Goal: Information Seeking & Learning: Find specific fact

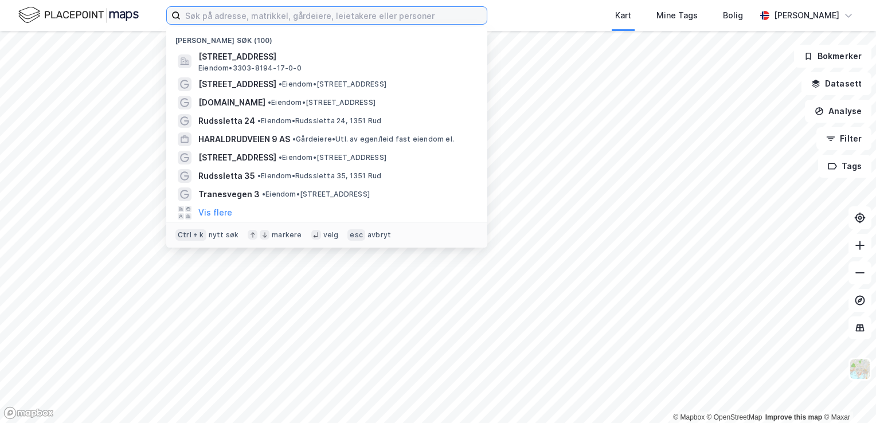
click at [279, 20] on input at bounding box center [334, 15] width 306 height 17
paste input "Forusparken 10"
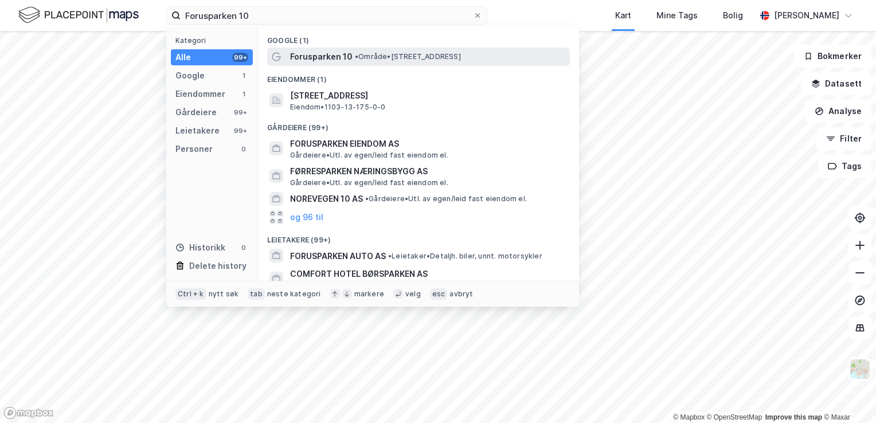
click at [461, 61] on span "• Område • Forusparken 10, 4031 Stavanger" at bounding box center [408, 56] width 106 height 9
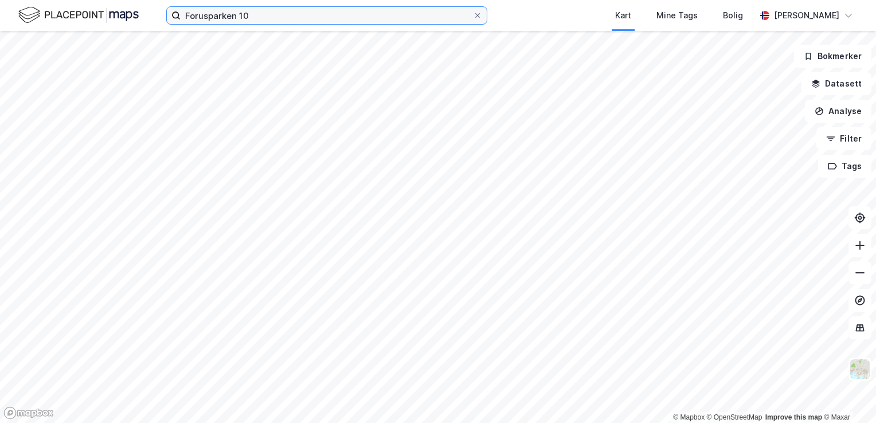
click at [220, 15] on input "Forusparken 10" at bounding box center [327, 15] width 292 height 17
click at [220, 16] on input "Forusparken 10" at bounding box center [327, 15] width 292 height 17
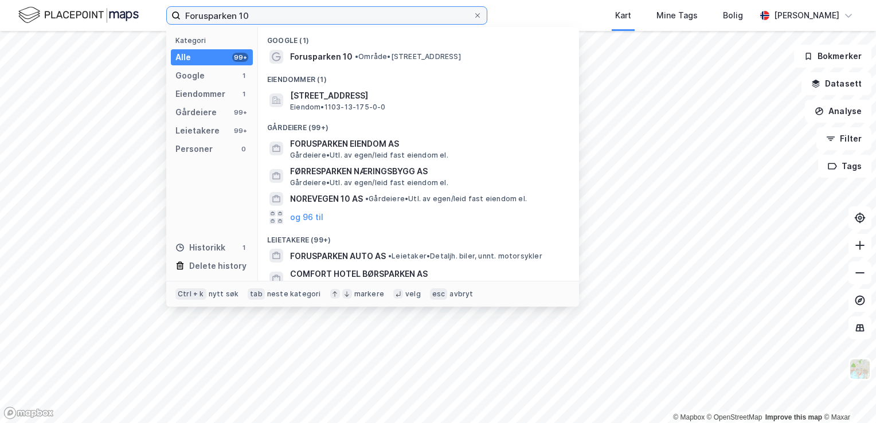
click at [220, 16] on input "Forusparken 10" at bounding box center [327, 15] width 292 height 17
paste input "Geitastova 14"
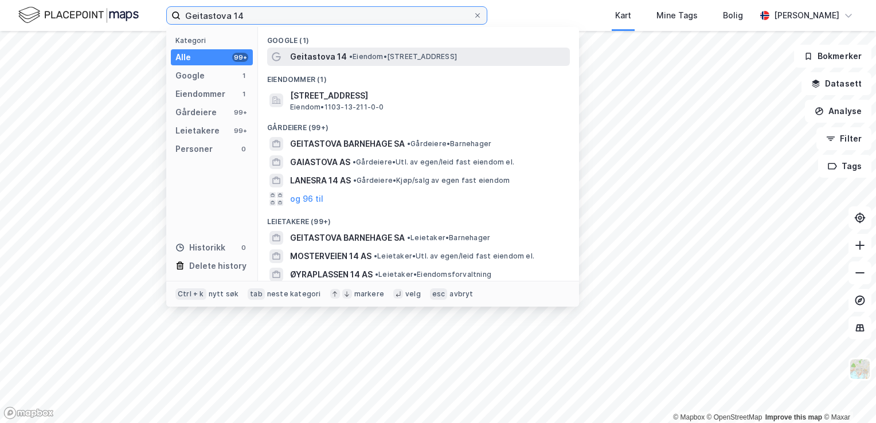
type input "Geitastova 14"
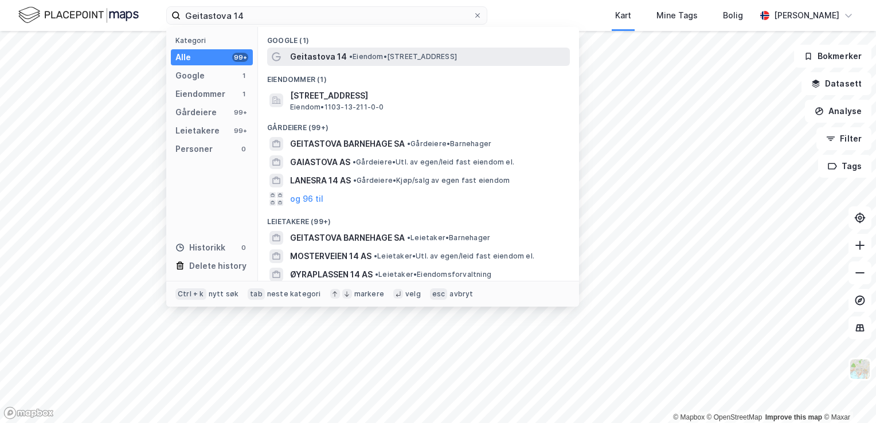
click at [342, 56] on span "Geitastova 14" at bounding box center [318, 57] width 57 height 14
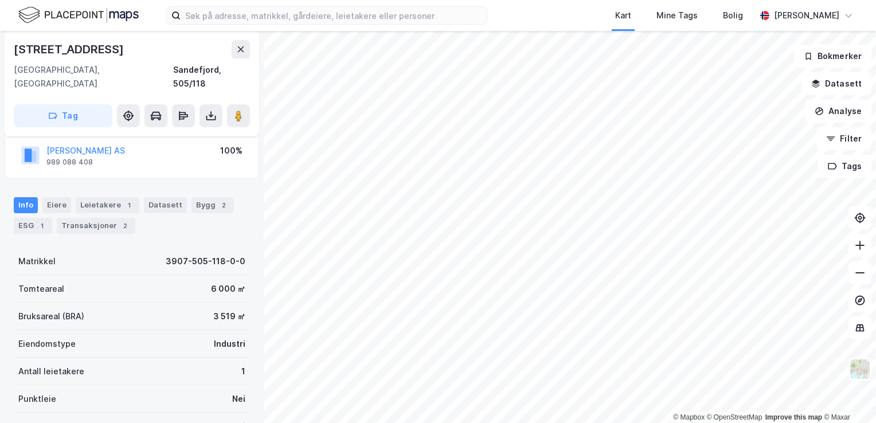
scroll to position [41, 0]
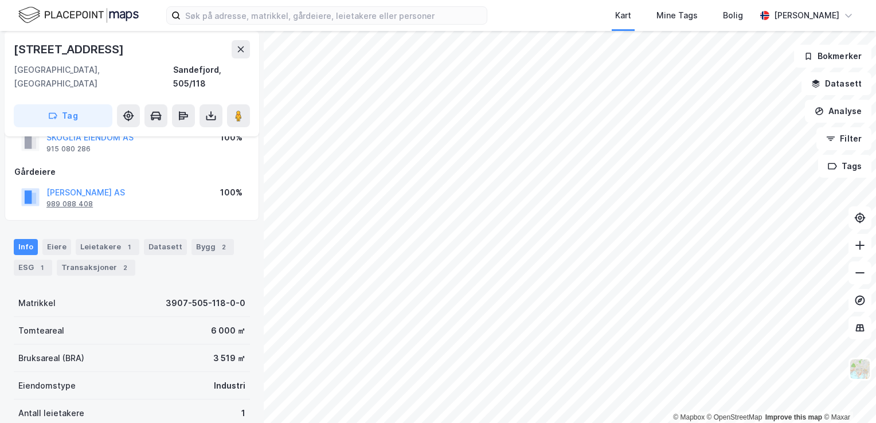
click at [56, 239] on div "Eiere" at bounding box center [56, 247] width 29 height 16
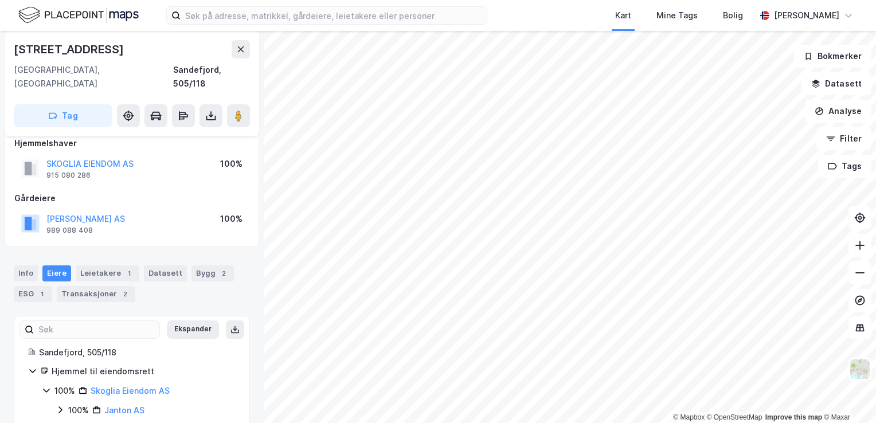
scroll to position [22, 0]
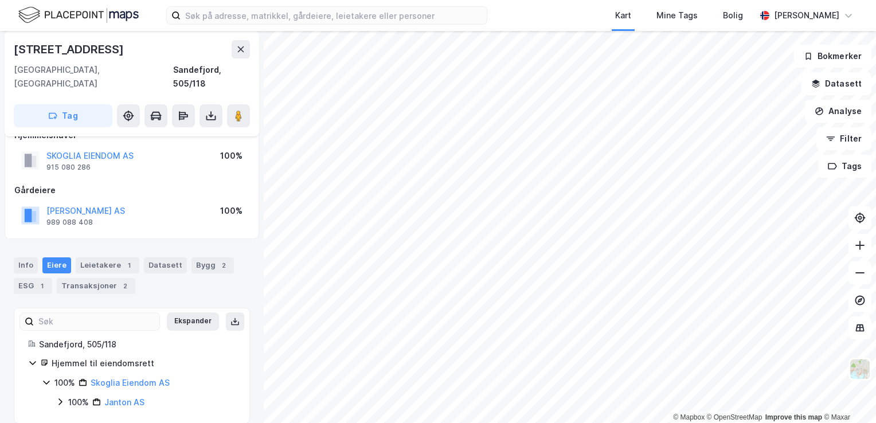
click at [64, 397] on icon at bounding box center [60, 401] width 9 height 9
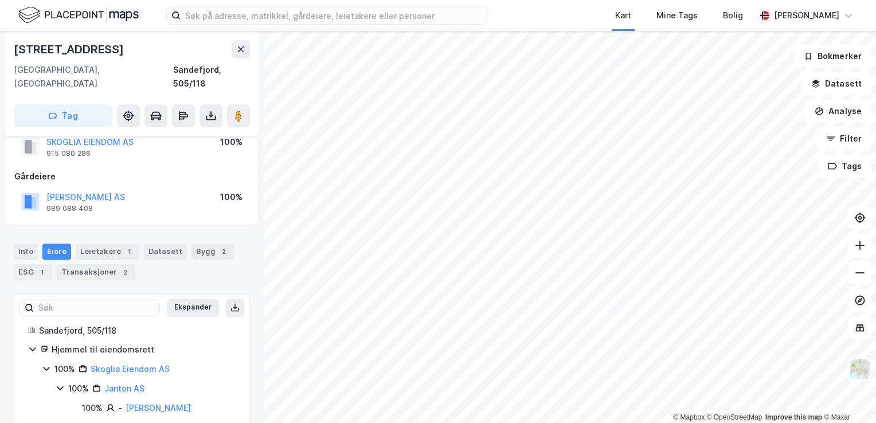
scroll to position [41, 0]
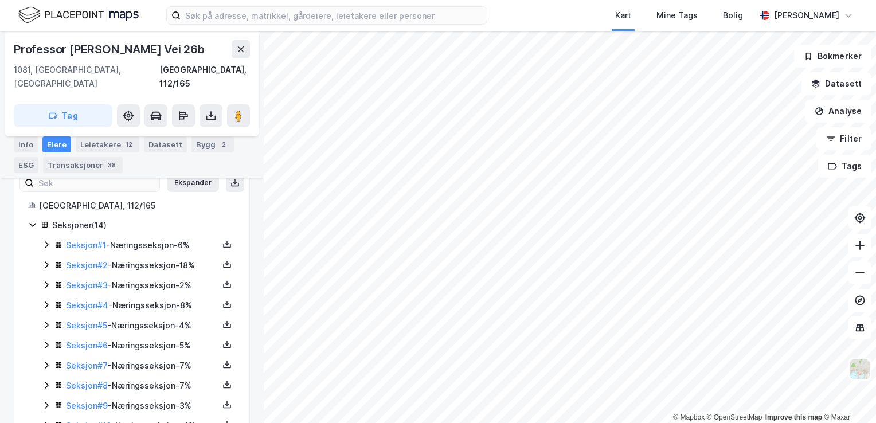
scroll to position [294, 0]
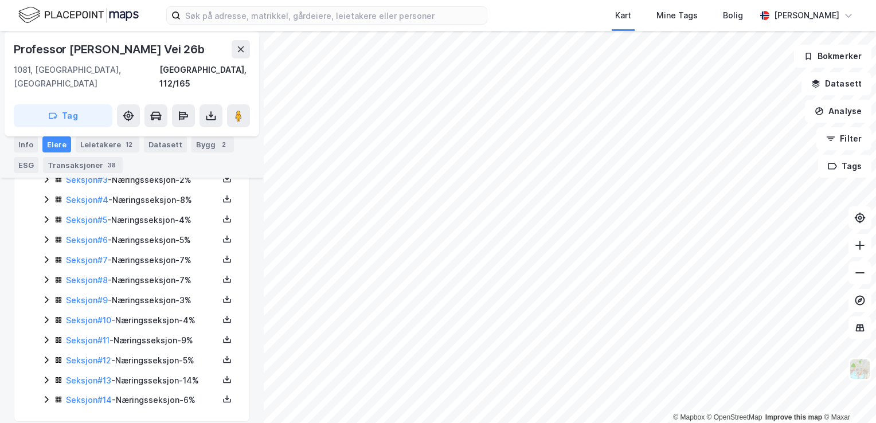
click at [48, 395] on icon at bounding box center [46, 399] width 9 height 9
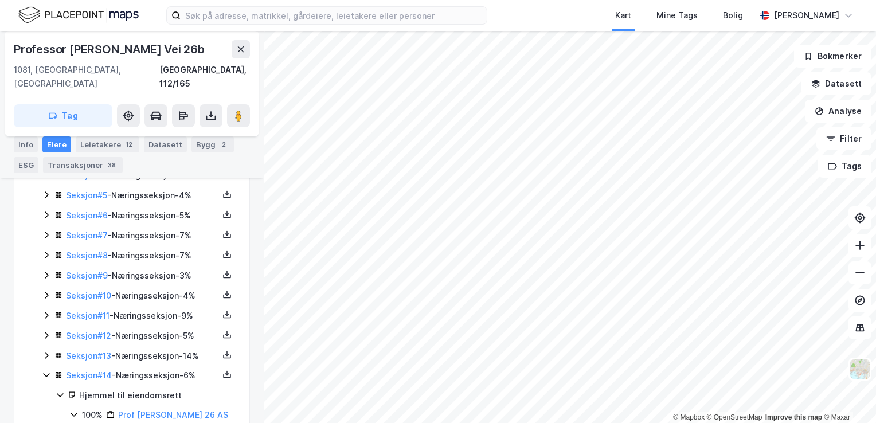
scroll to position [352, 0]
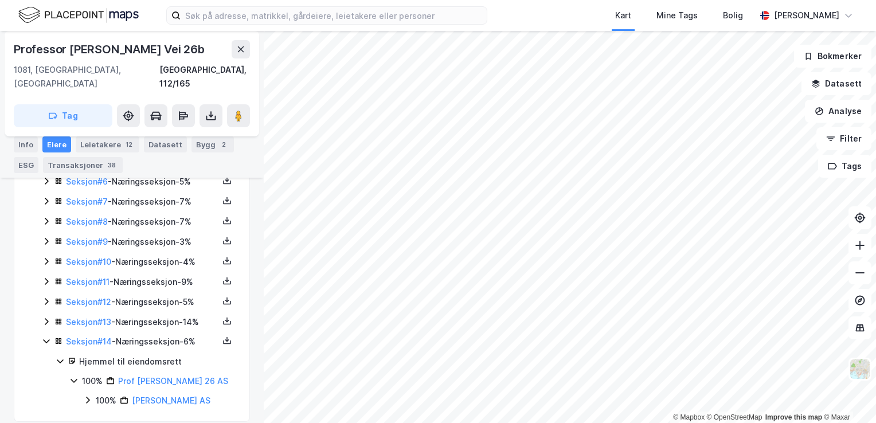
click at [84, 396] on icon at bounding box center [87, 400] width 9 height 9
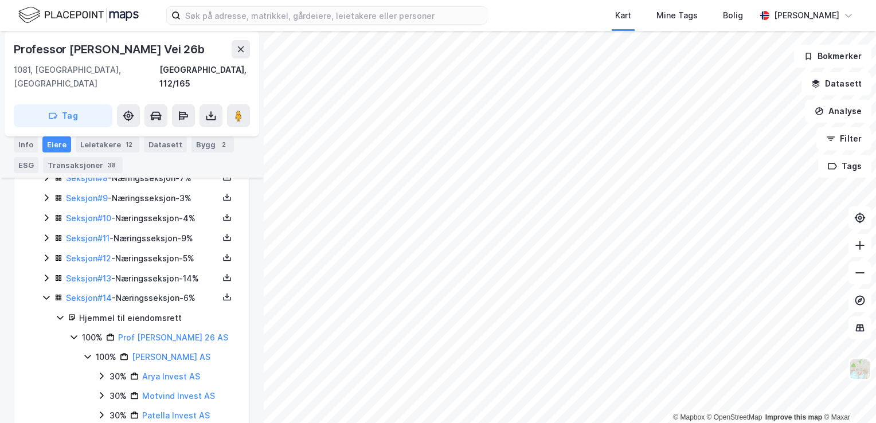
scroll to position [430, 0]
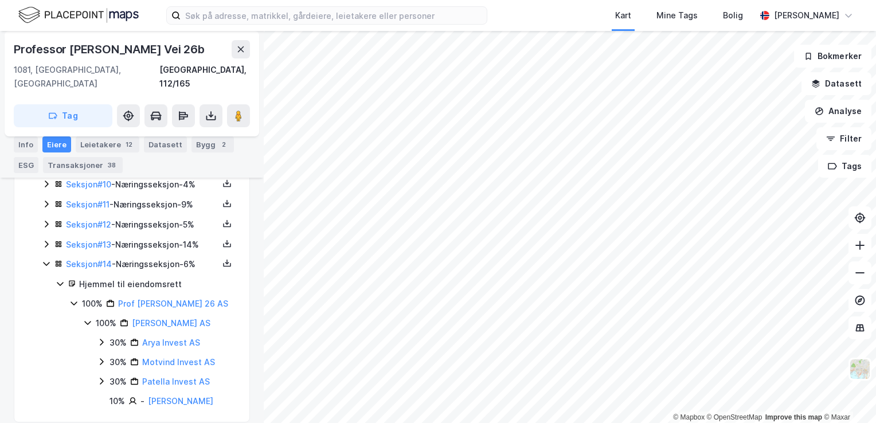
click at [89, 318] on icon at bounding box center [87, 322] width 9 height 9
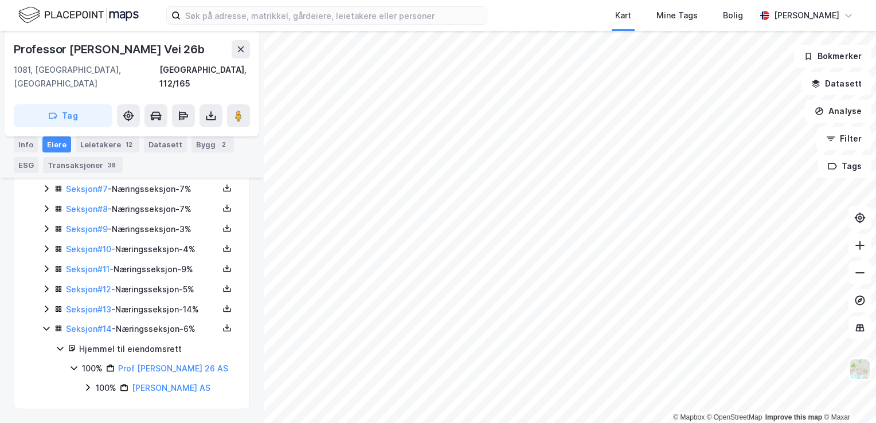
scroll to position [352, 0]
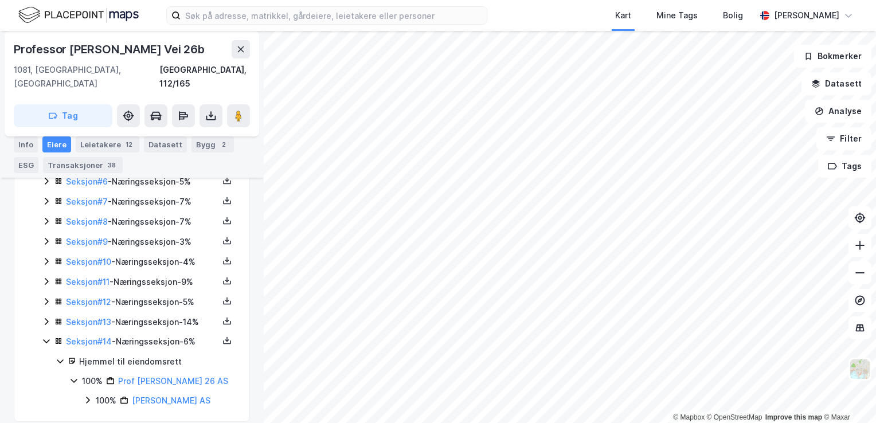
click at [47, 317] on icon at bounding box center [46, 321] width 9 height 9
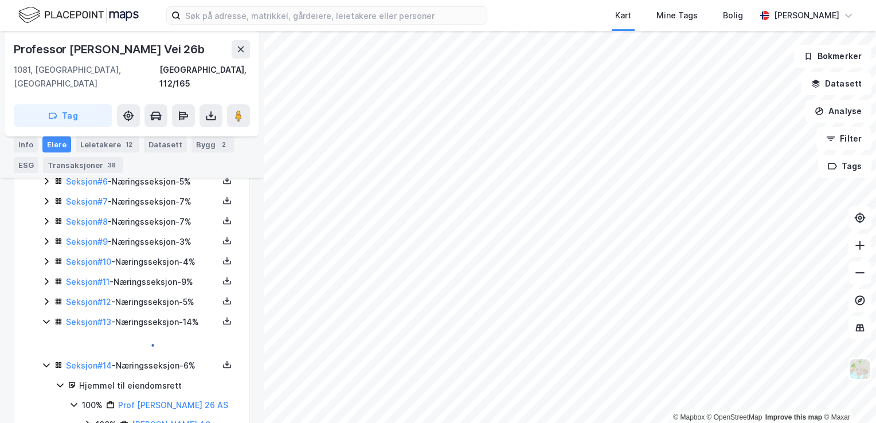
scroll to position [411, 0]
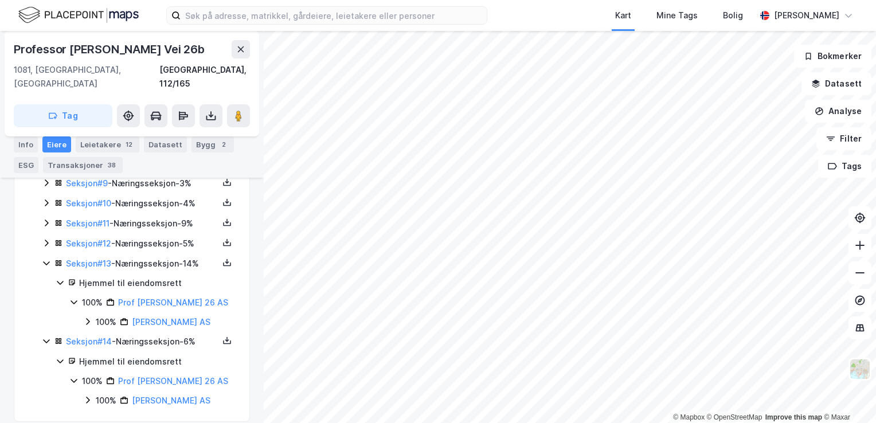
click at [47, 337] on icon at bounding box center [46, 341] width 9 height 9
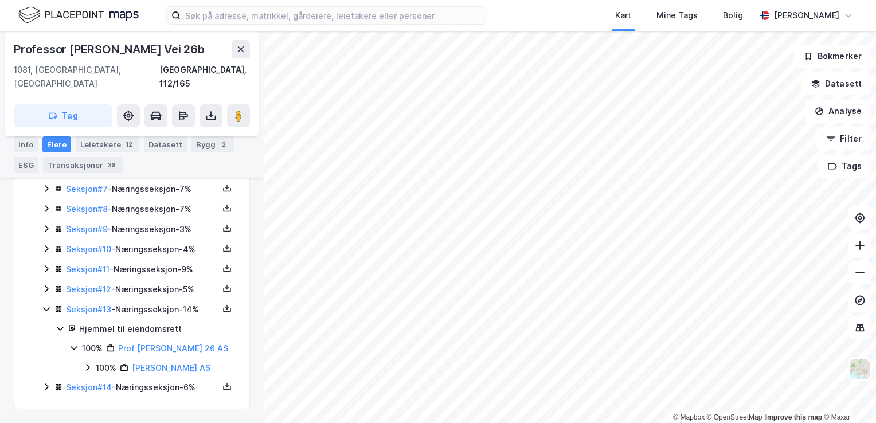
scroll to position [352, 0]
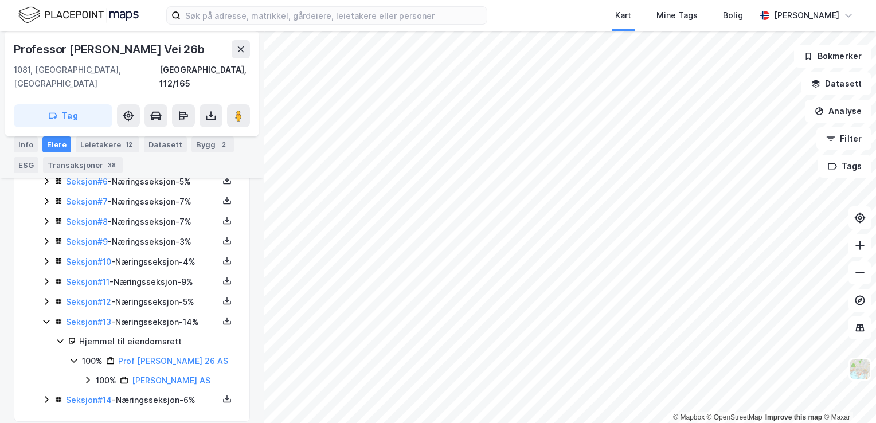
click at [44, 317] on icon at bounding box center [46, 321] width 9 height 9
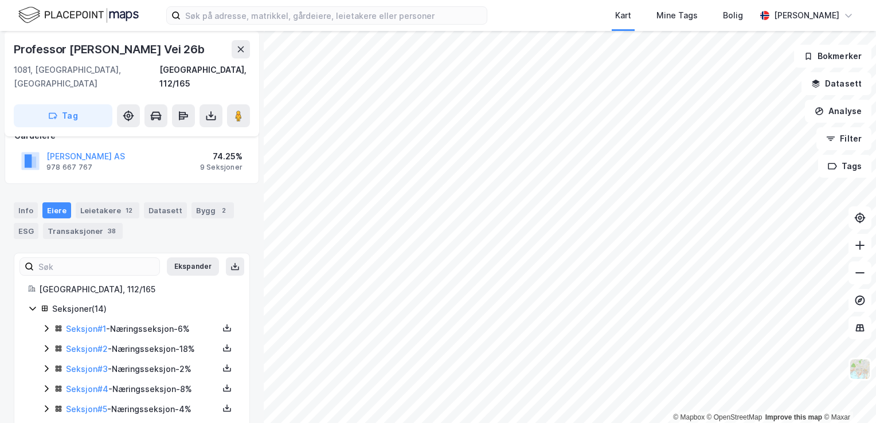
scroll to position [122, 0]
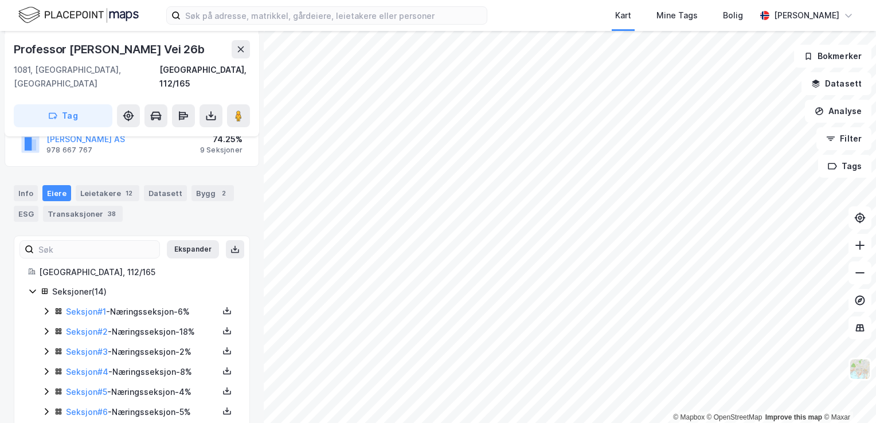
click at [45, 305] on div "Seksjon # 1 - Næringsseksjon - 6%" at bounding box center [139, 312] width 194 height 14
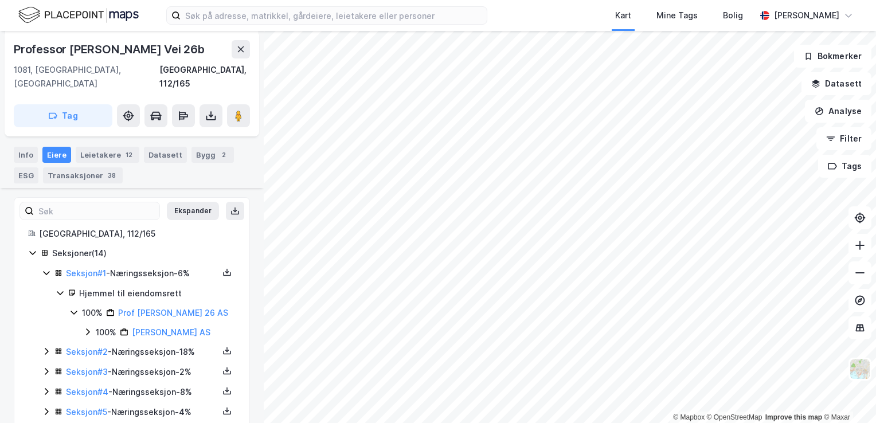
scroll to position [179, 0]
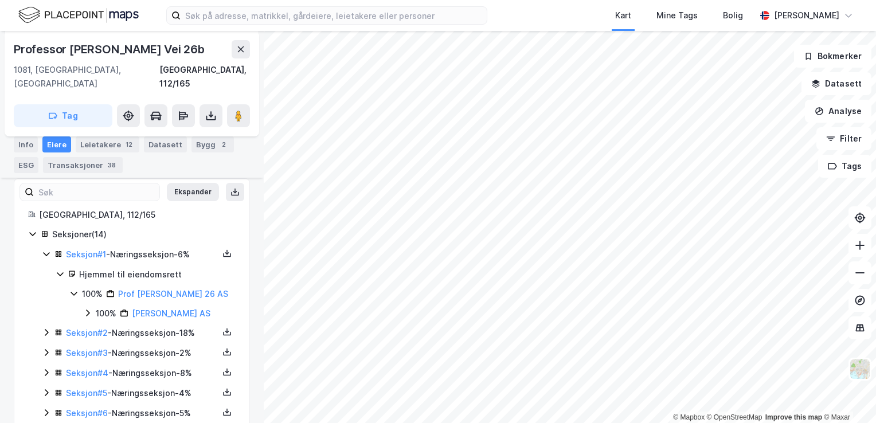
click at [47, 249] on icon at bounding box center [46, 253] width 9 height 9
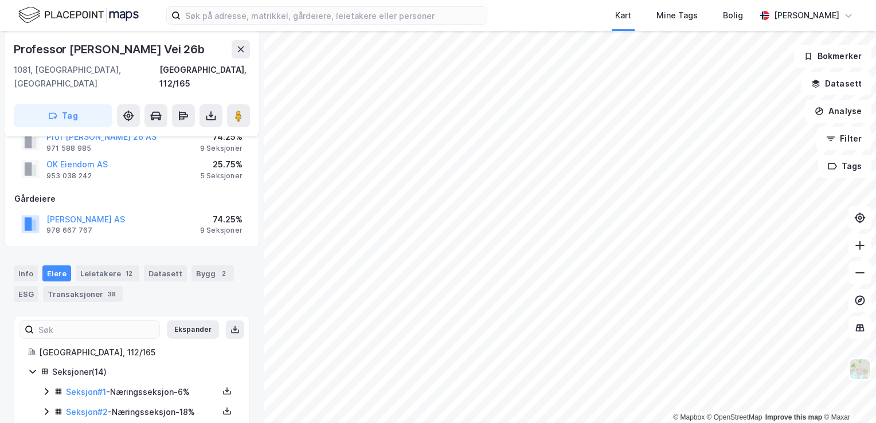
scroll to position [0, 0]
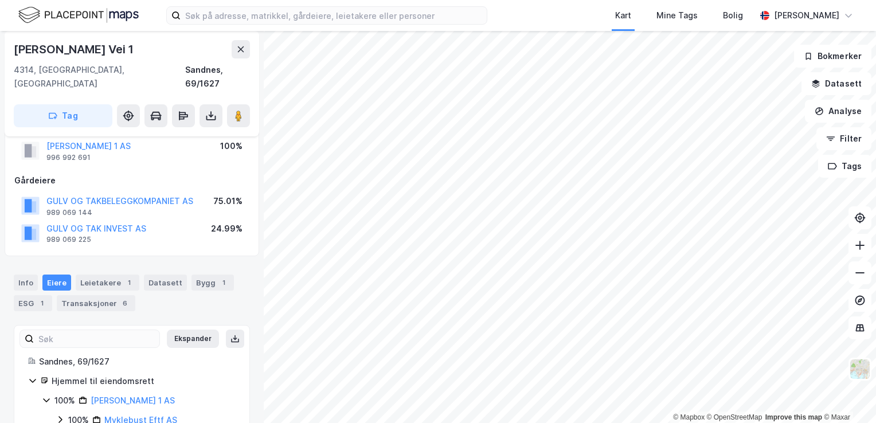
scroll to position [50, 0]
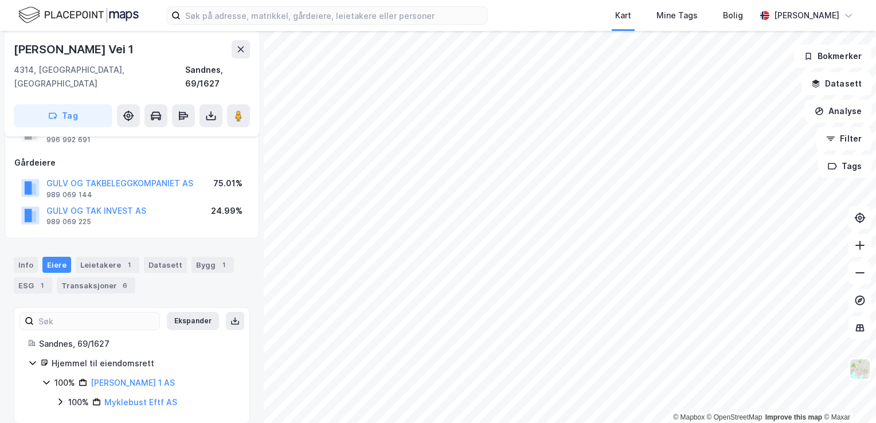
click at [59, 397] on icon at bounding box center [60, 401] width 9 height 9
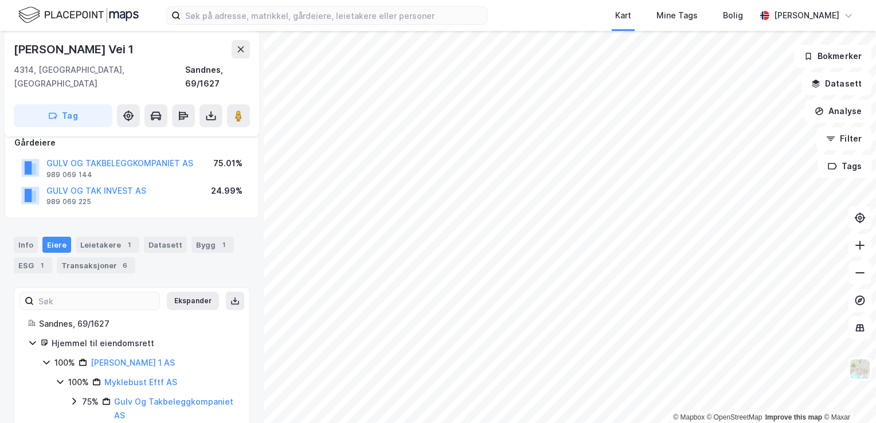
scroll to position [103, 0]
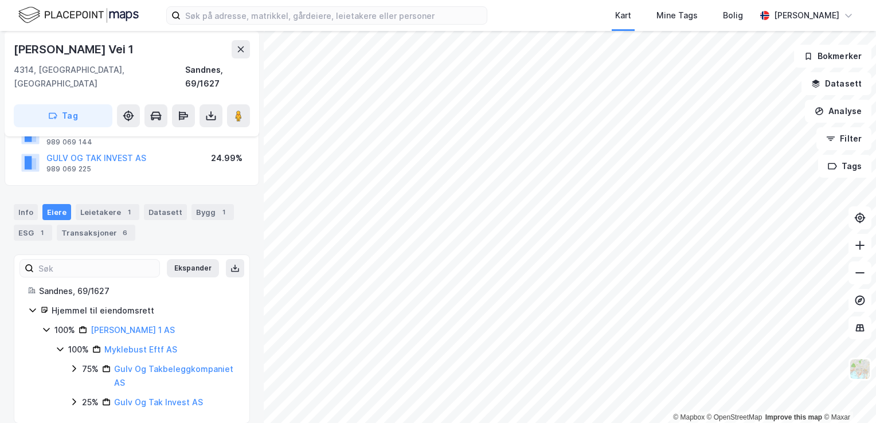
click at [57, 345] on icon at bounding box center [60, 349] width 9 height 9
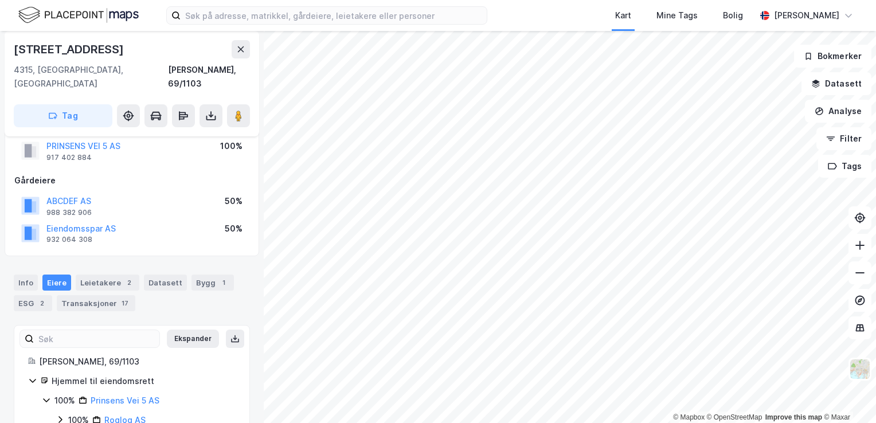
scroll to position [50, 0]
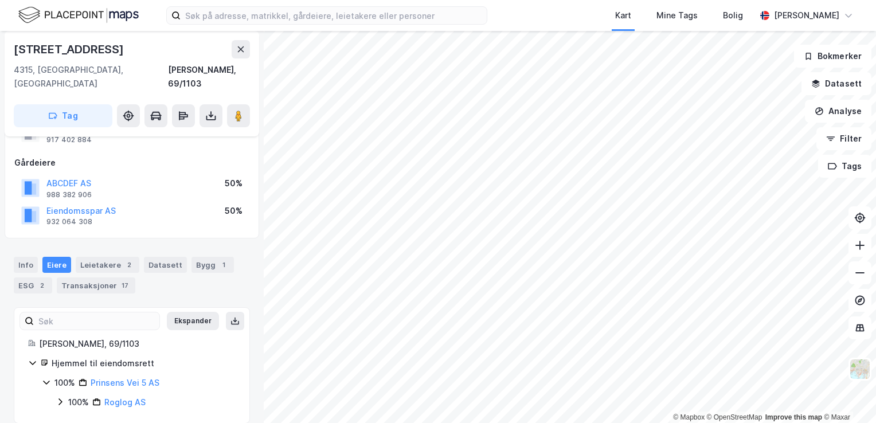
click at [57, 397] on icon at bounding box center [60, 401] width 9 height 9
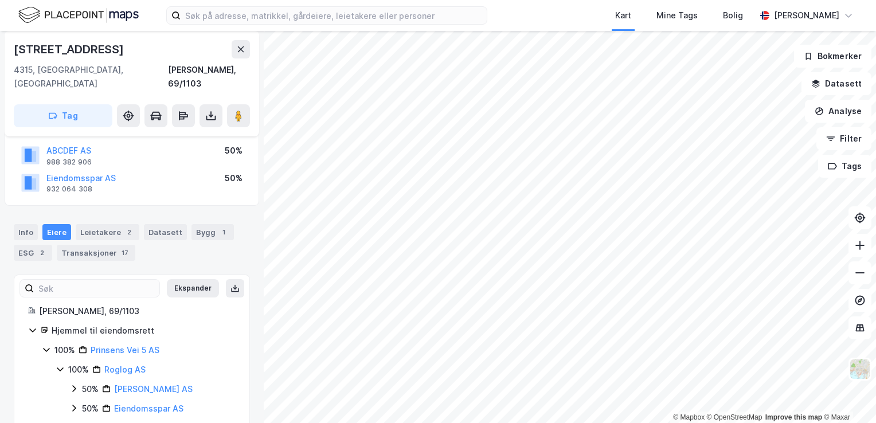
scroll to position [89, 0]
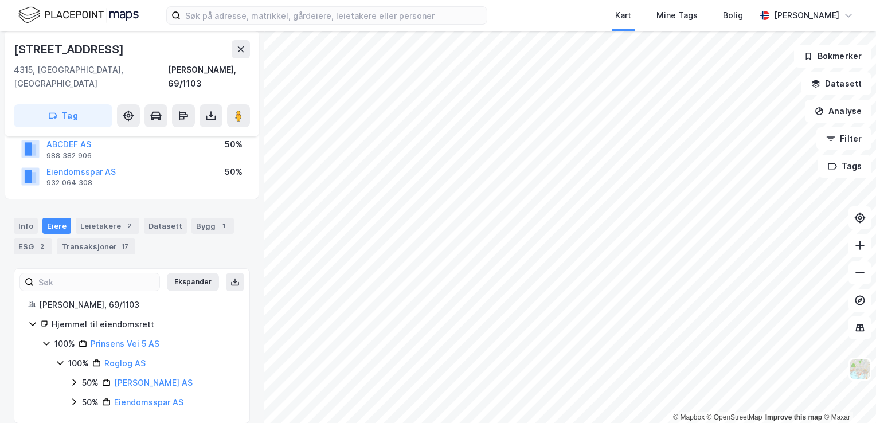
click at [62, 358] on icon at bounding box center [60, 362] width 9 height 9
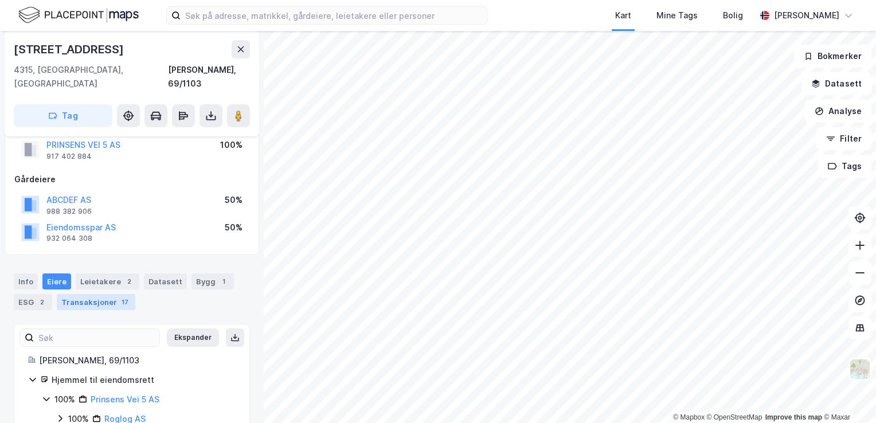
scroll to position [50, 0]
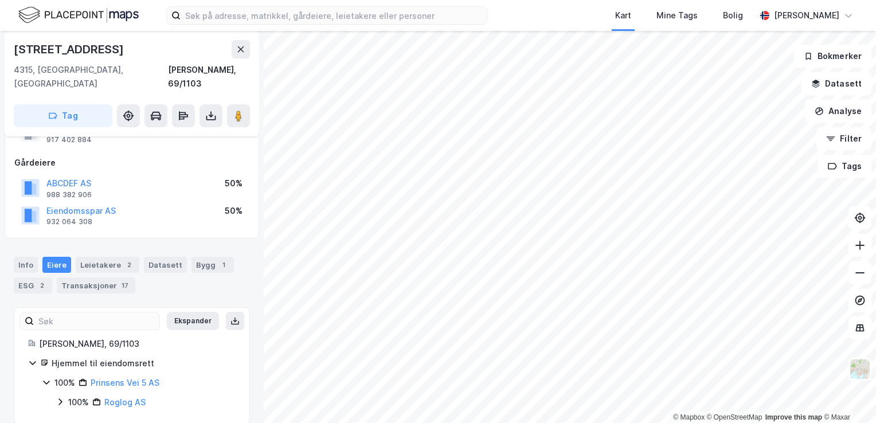
click at [61, 397] on icon at bounding box center [60, 401] width 9 height 9
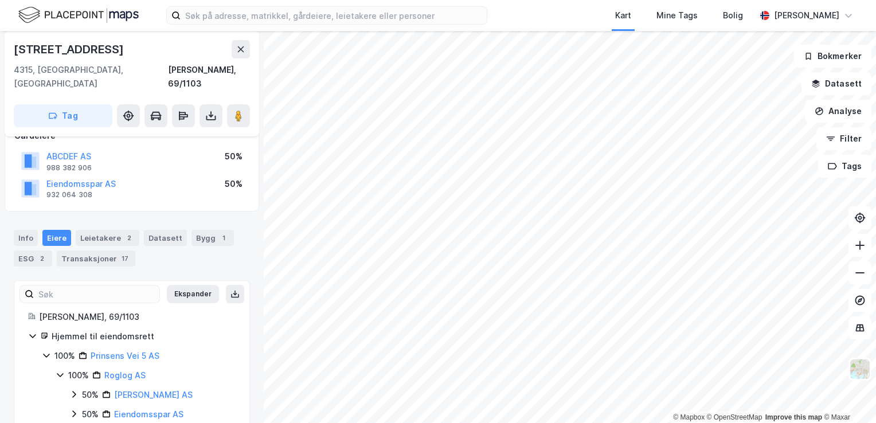
scroll to position [89, 0]
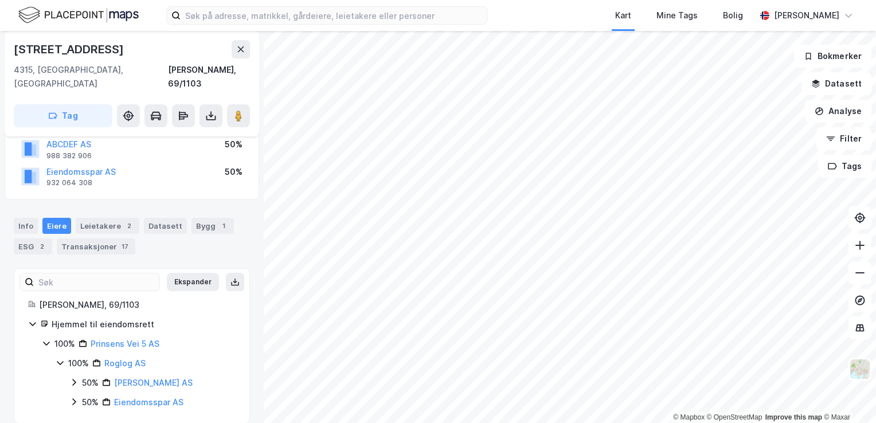
click at [72, 397] on icon at bounding box center [73, 401] width 9 height 9
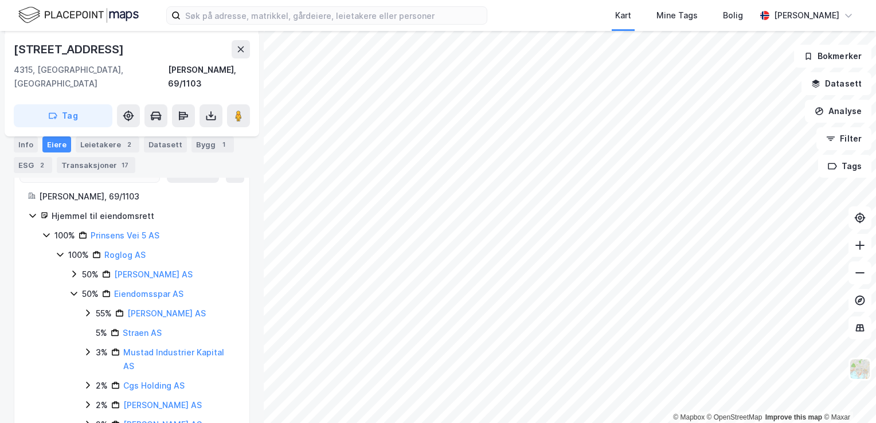
scroll to position [204, 0]
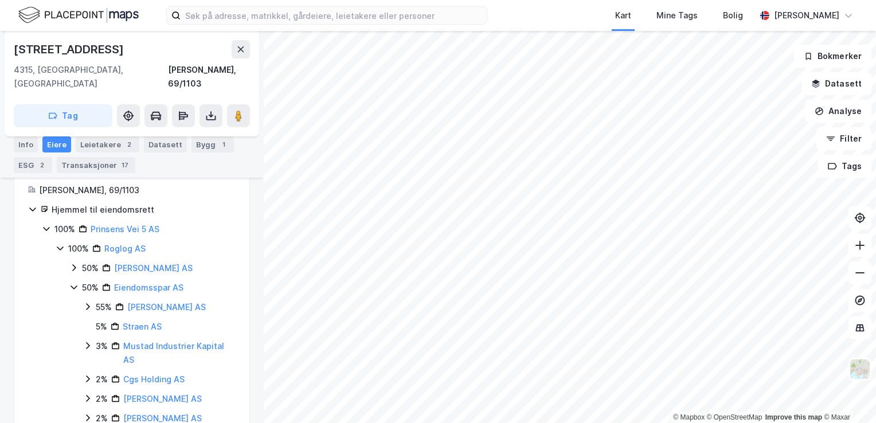
click at [75, 283] on icon at bounding box center [73, 287] width 9 height 9
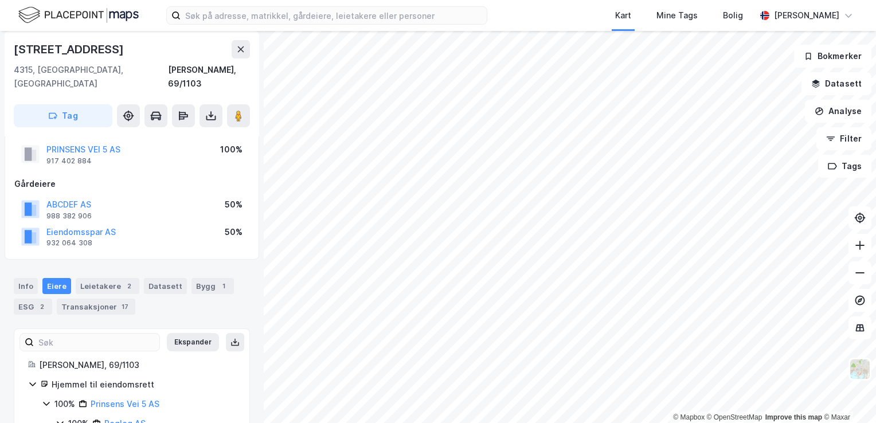
scroll to position [0, 0]
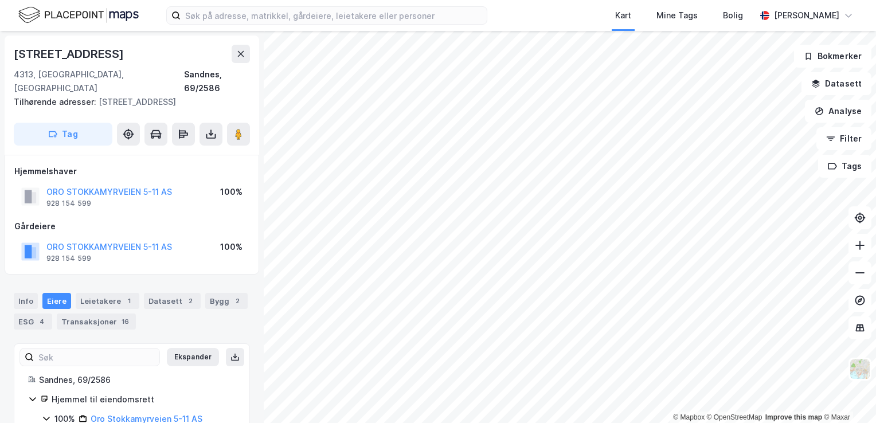
click at [89, 57] on div "Stokkamyrveien 5" at bounding box center [70, 54] width 112 height 18
copy div "Stokkamyrveien 5"
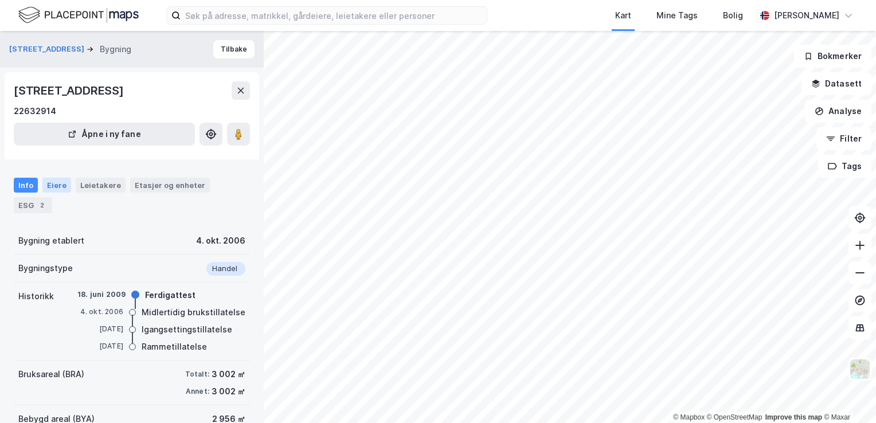
click at [57, 180] on div "Eiere" at bounding box center [56, 185] width 29 height 15
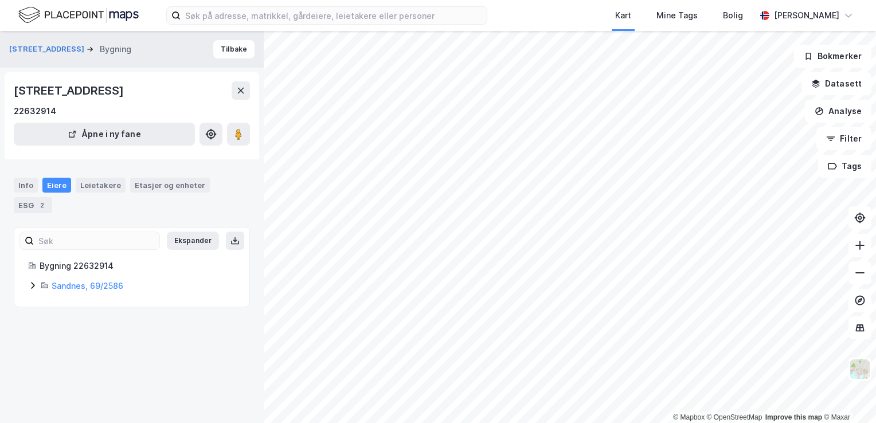
click at [32, 281] on icon at bounding box center [32, 285] width 9 height 9
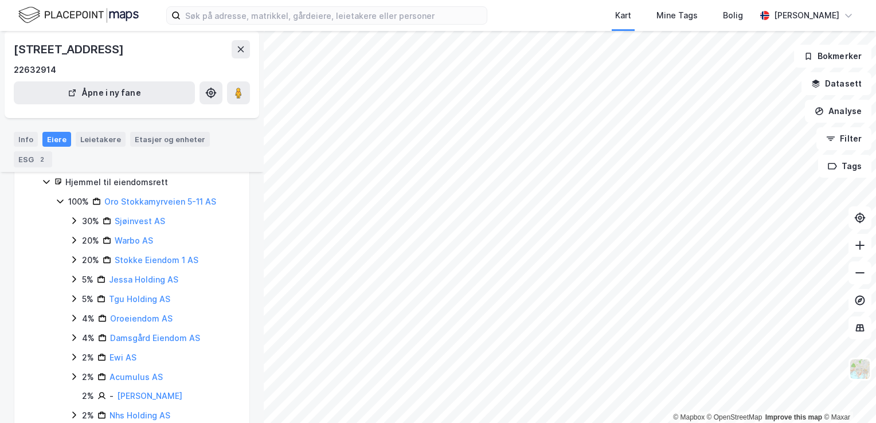
scroll to position [75, 0]
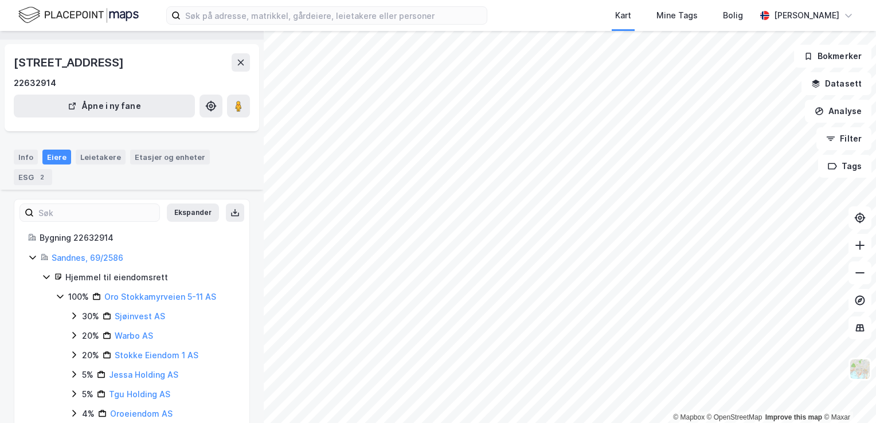
click at [62, 250] on div "Bygning 22632914 Sandnes, 69/2586 Hjemmel til eiendomsrett 100% Oro Stokkamyrve…" at bounding box center [132, 394] width 208 height 326
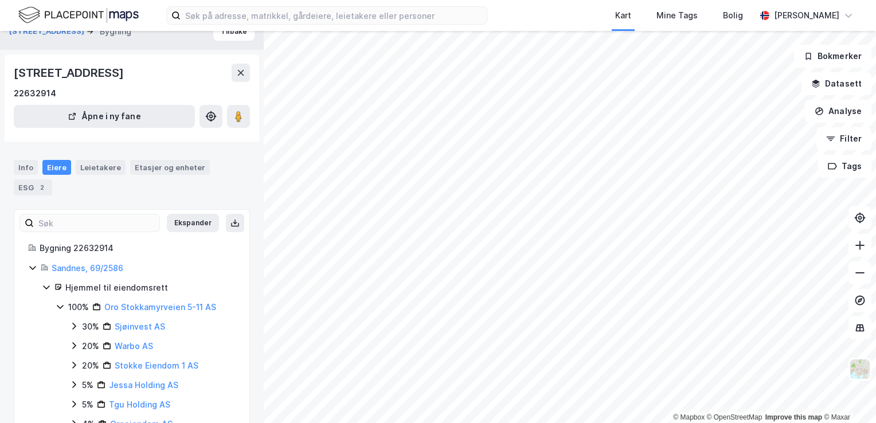
click at [63, 309] on icon at bounding box center [60, 306] width 9 height 9
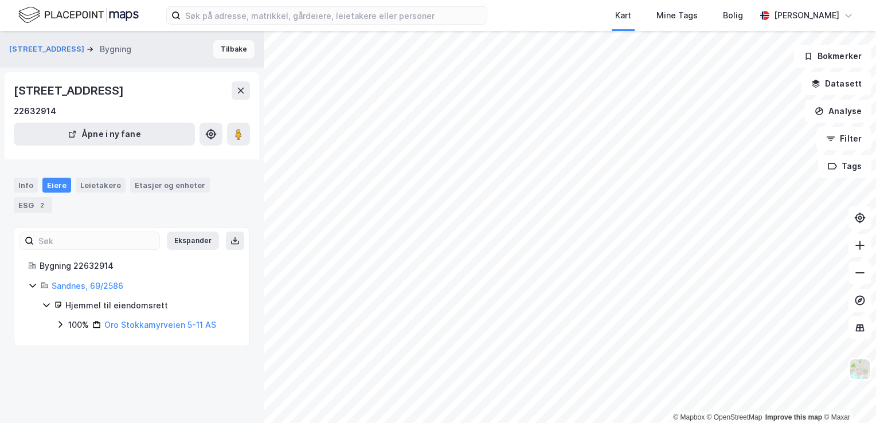
click at [235, 54] on button "Tilbake" at bounding box center [233, 49] width 41 height 18
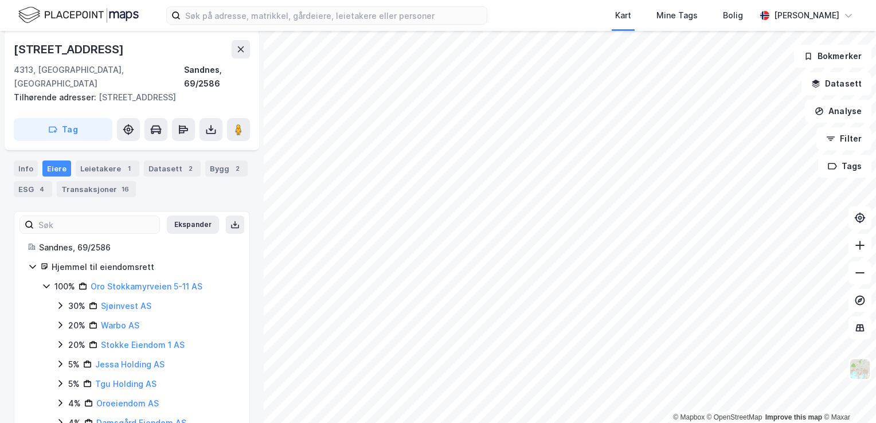
scroll to position [75, 0]
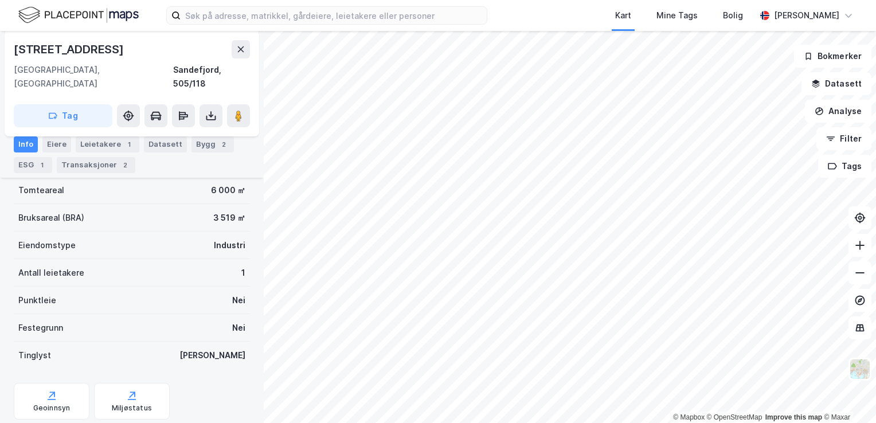
scroll to position [200, 0]
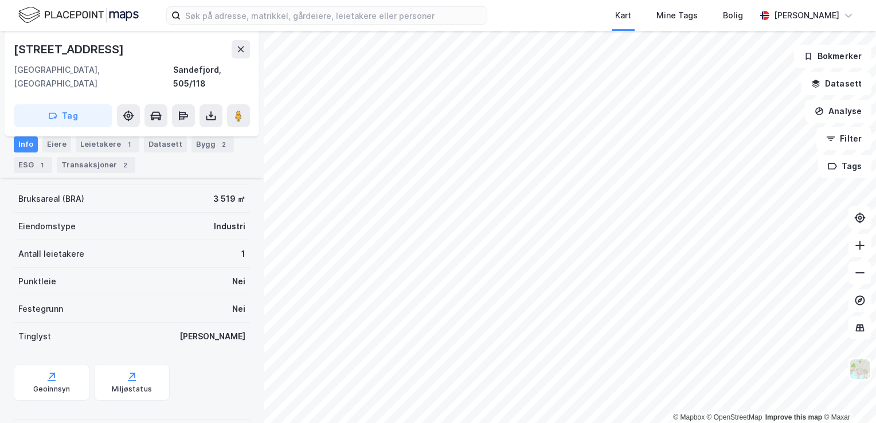
click at [217, 192] on div "3 519 ㎡" at bounding box center [229, 199] width 32 height 14
click at [215, 192] on div "3 519 ㎡" at bounding box center [229, 199] width 32 height 14
click at [67, 145] on div "Eiere" at bounding box center [56, 144] width 29 height 16
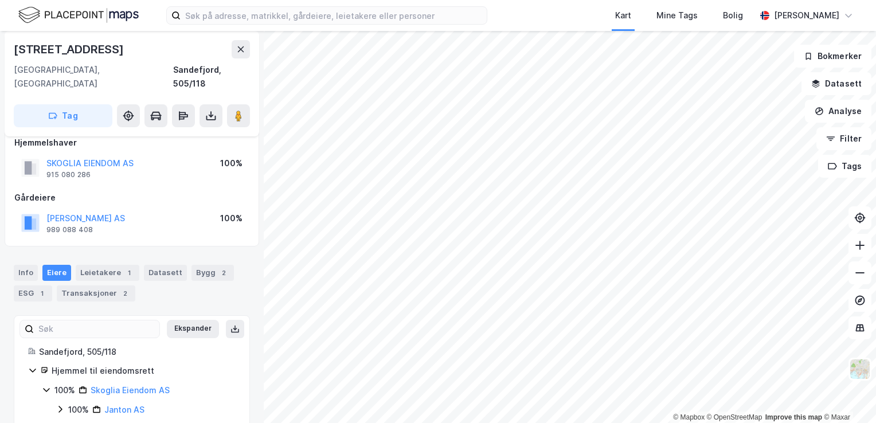
scroll to position [22, 0]
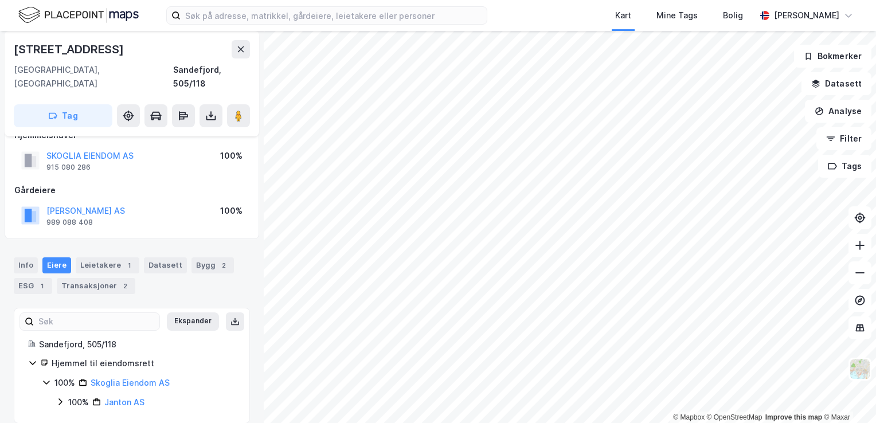
click at [61, 397] on icon at bounding box center [60, 401] width 9 height 9
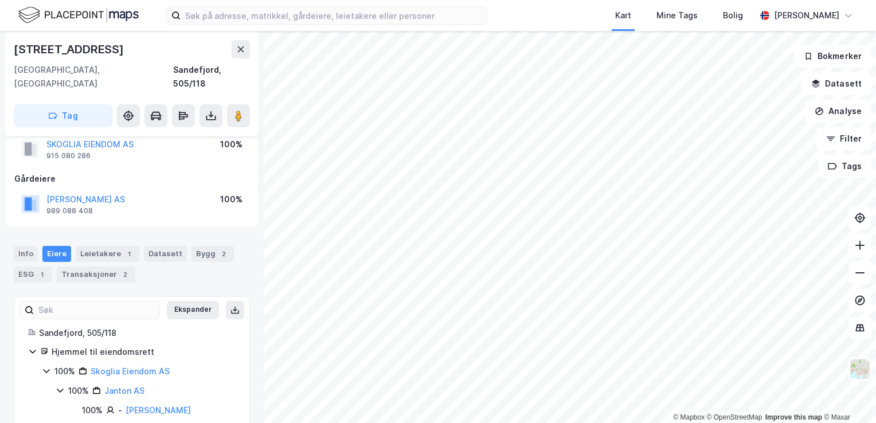
scroll to position [41, 0]
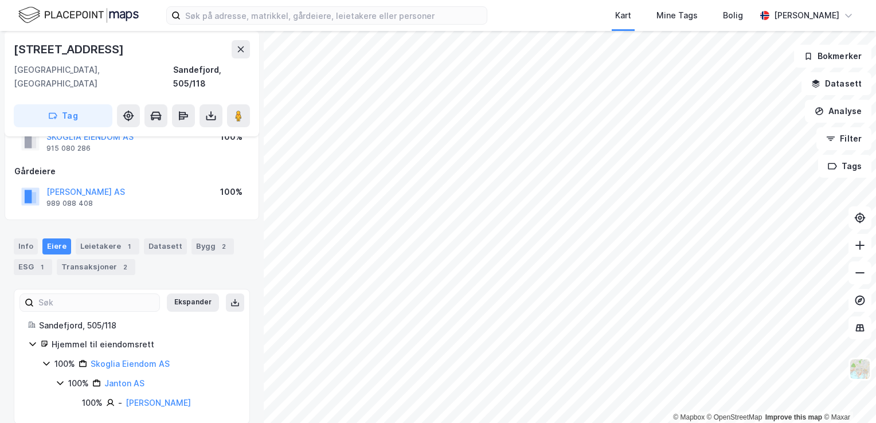
click at [92, 48] on div "Borgeskogen 45c" at bounding box center [70, 49] width 112 height 18
click at [92, 49] on div "Borgeskogen 45c" at bounding box center [70, 49] width 112 height 18
click at [91, 53] on div "Borgeskogen 45c" at bounding box center [70, 49] width 112 height 18
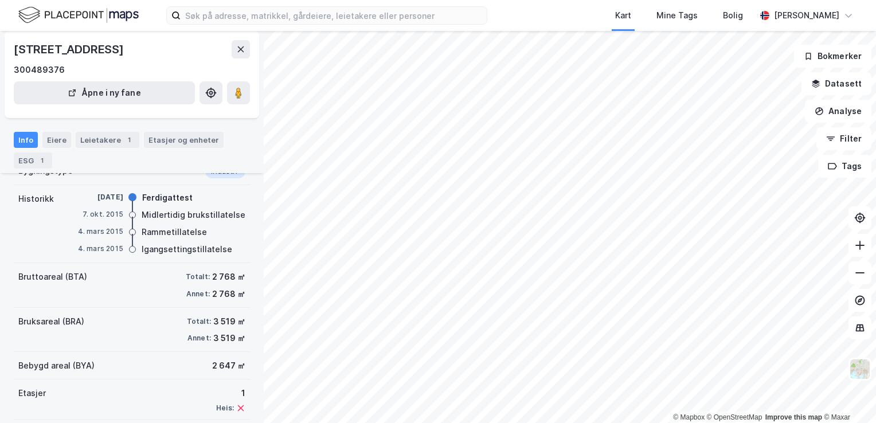
scroll to position [153, 0]
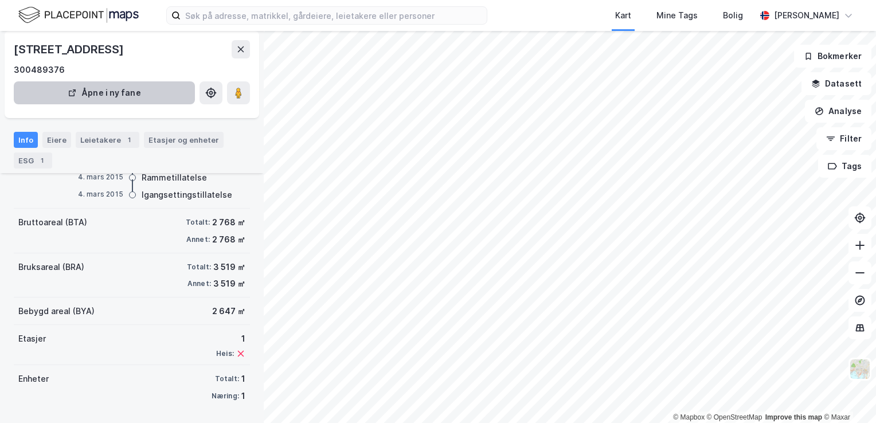
click at [103, 142] on div "Leietakere 1" at bounding box center [108, 140] width 64 height 16
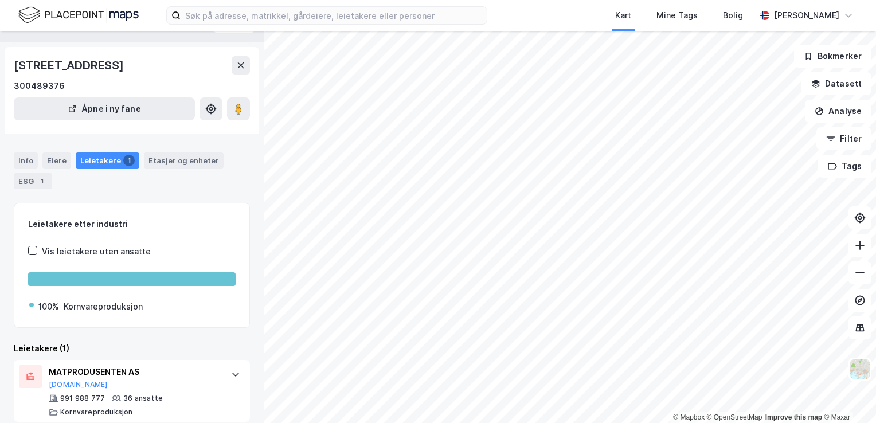
scroll to position [37, 0]
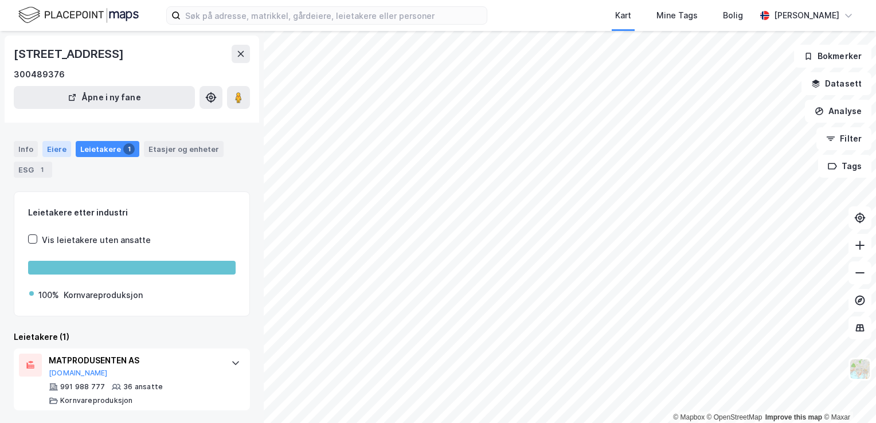
click at [60, 146] on div "Eiere" at bounding box center [56, 149] width 29 height 16
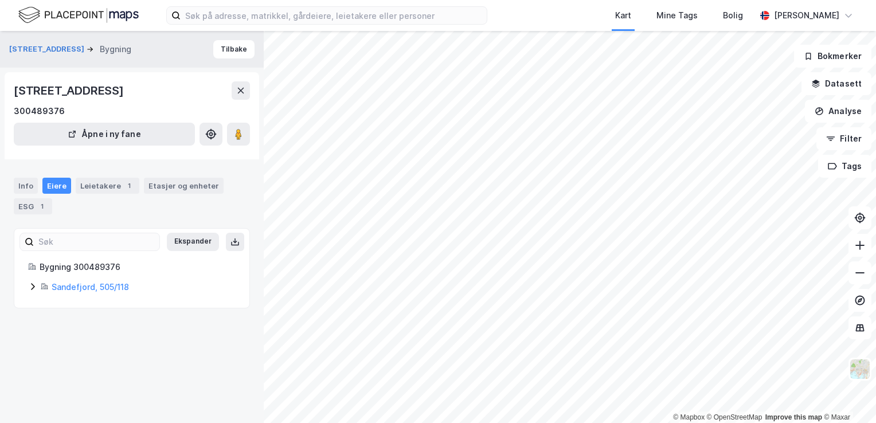
click at [33, 290] on icon at bounding box center [32, 286] width 9 height 9
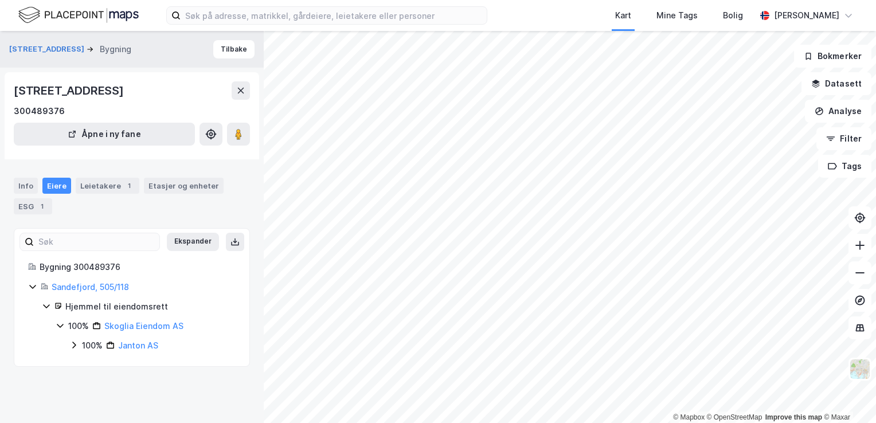
click at [73, 347] on icon at bounding box center [73, 345] width 9 height 9
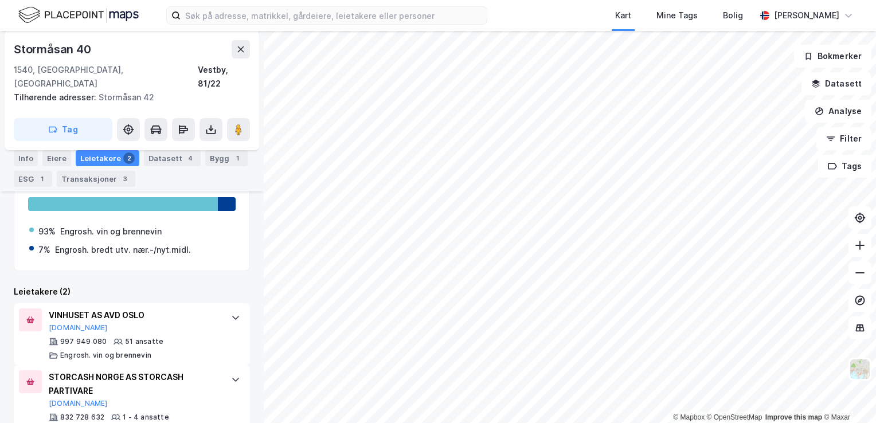
scroll to position [232, 0]
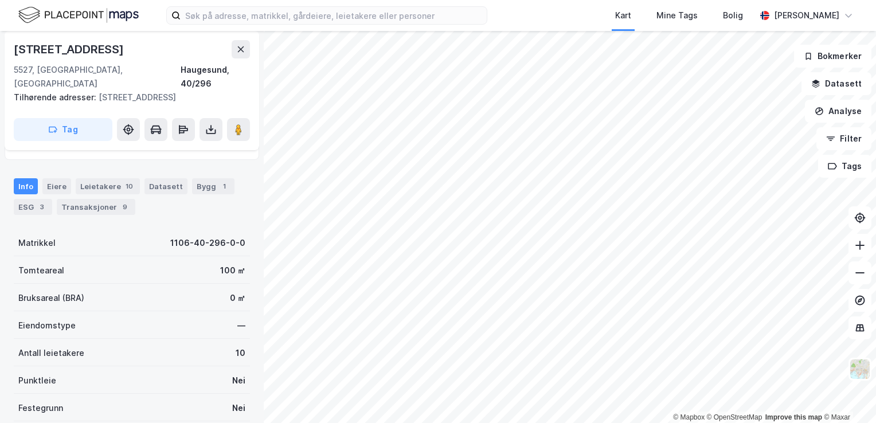
scroll to position [213, 0]
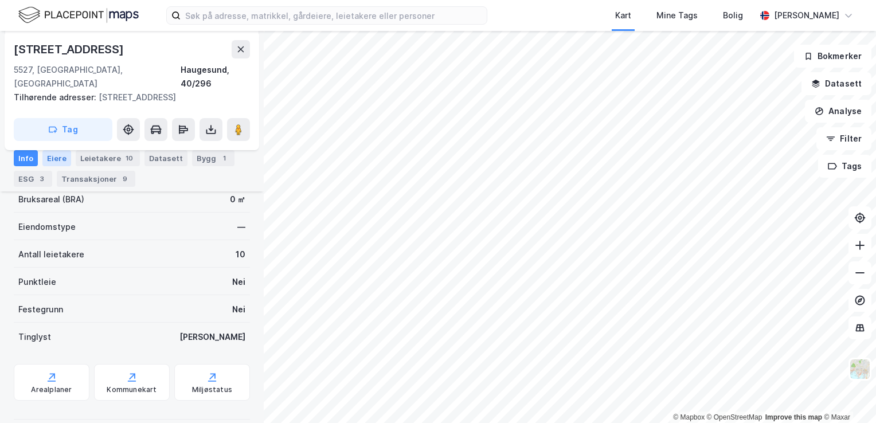
click at [60, 157] on div "Eiere" at bounding box center [56, 158] width 29 height 16
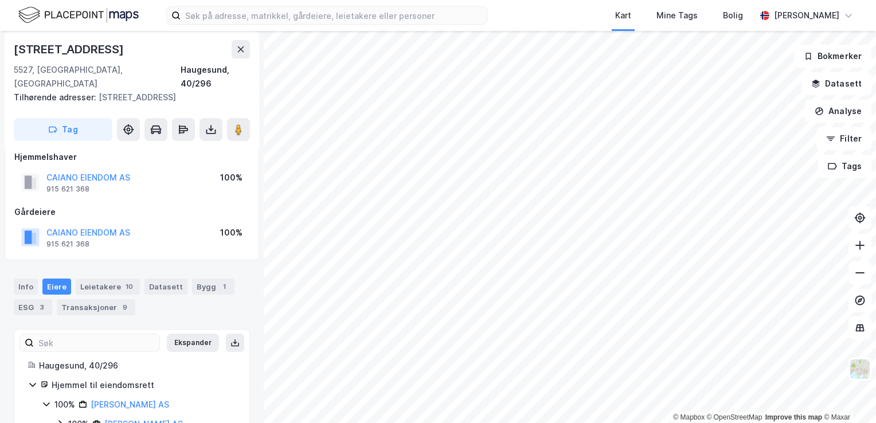
scroll to position [36, 0]
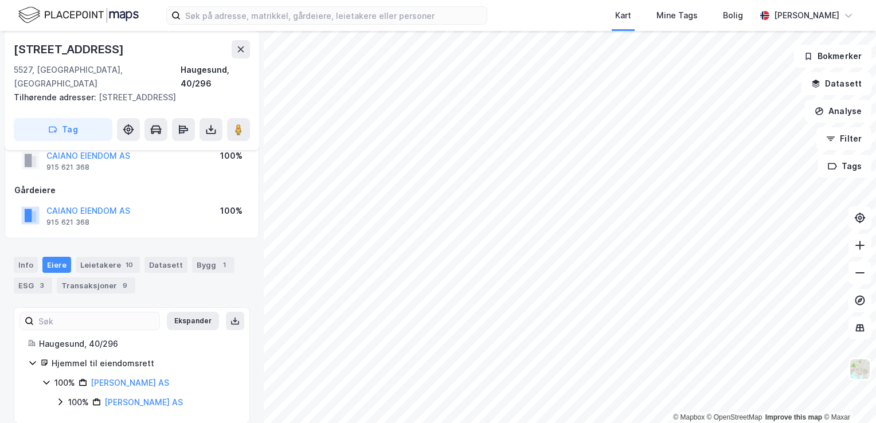
click at [64, 397] on icon at bounding box center [60, 401] width 9 height 9
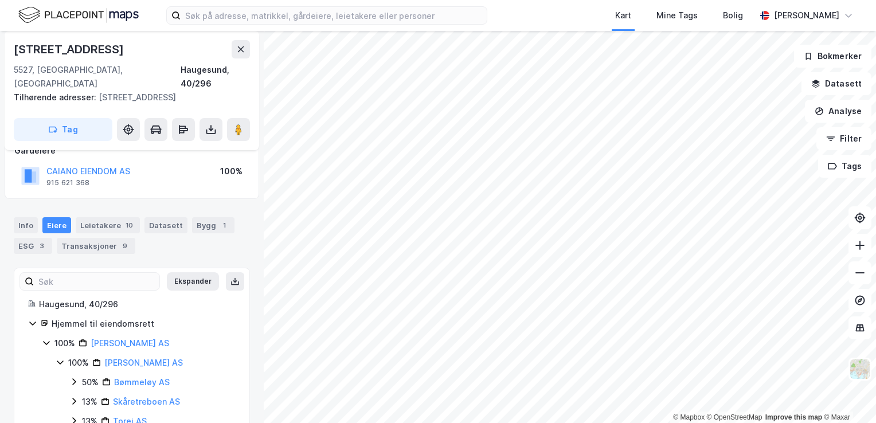
scroll to position [93, 0]
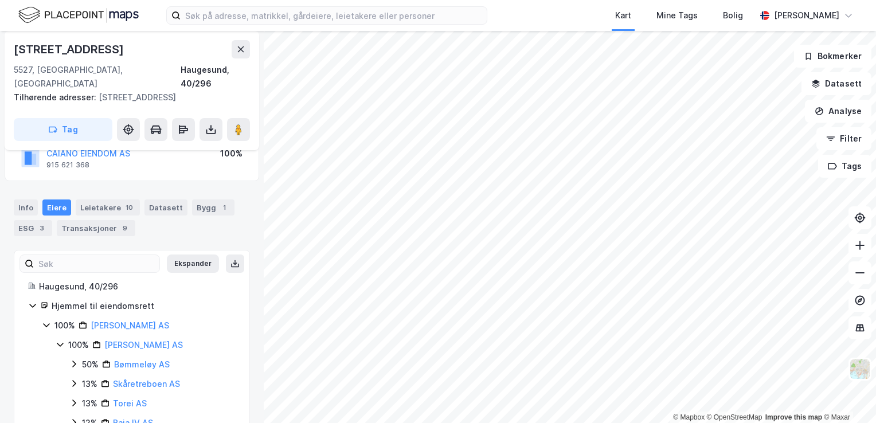
click at [60, 340] on icon at bounding box center [60, 344] width 9 height 9
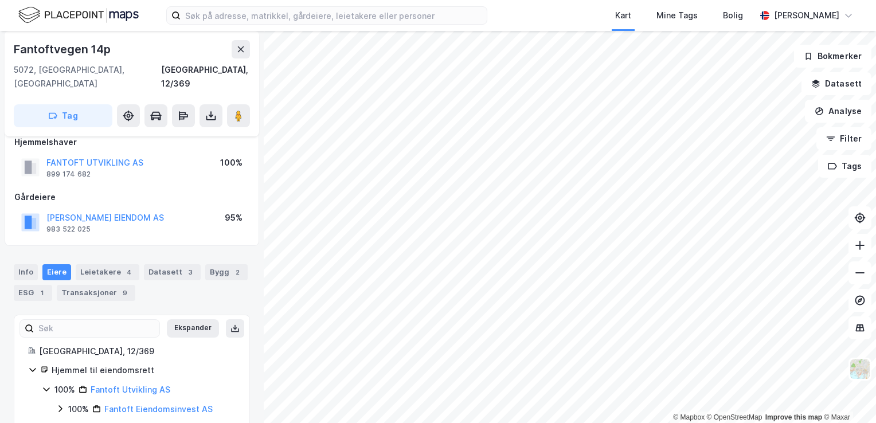
scroll to position [22, 0]
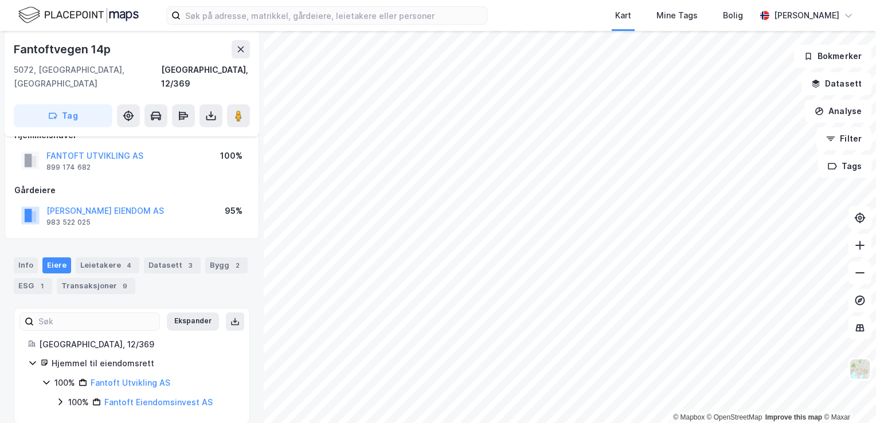
click at [62, 397] on icon at bounding box center [60, 401] width 9 height 9
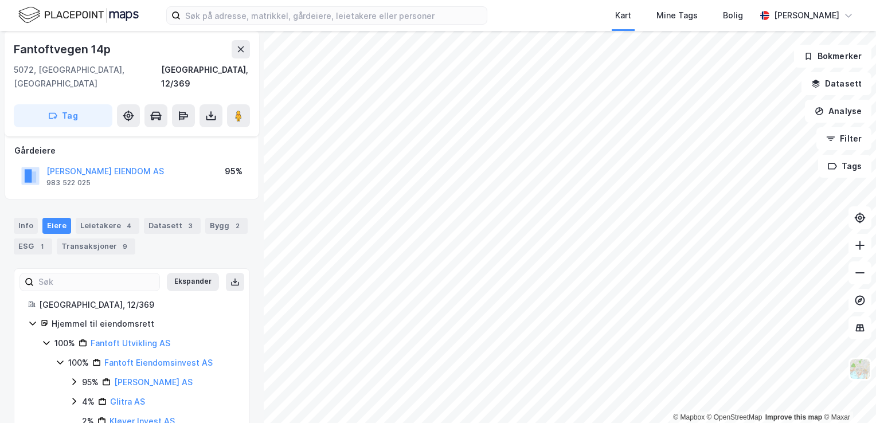
scroll to position [80, 0]
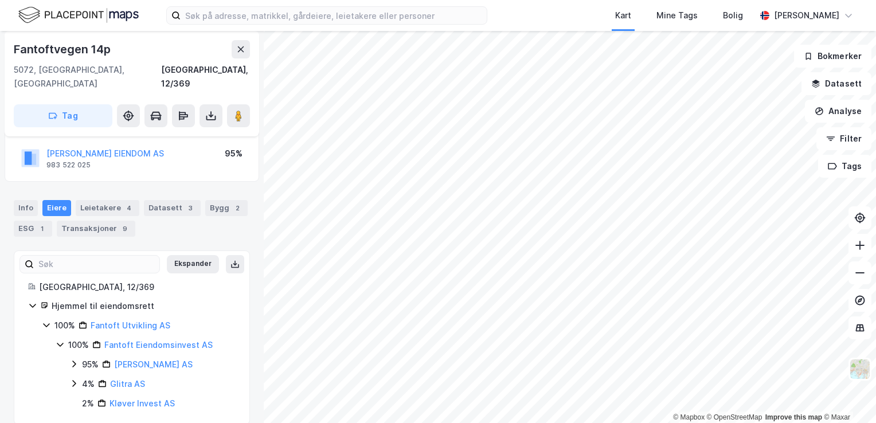
click at [76, 360] on icon at bounding box center [73, 364] width 9 height 9
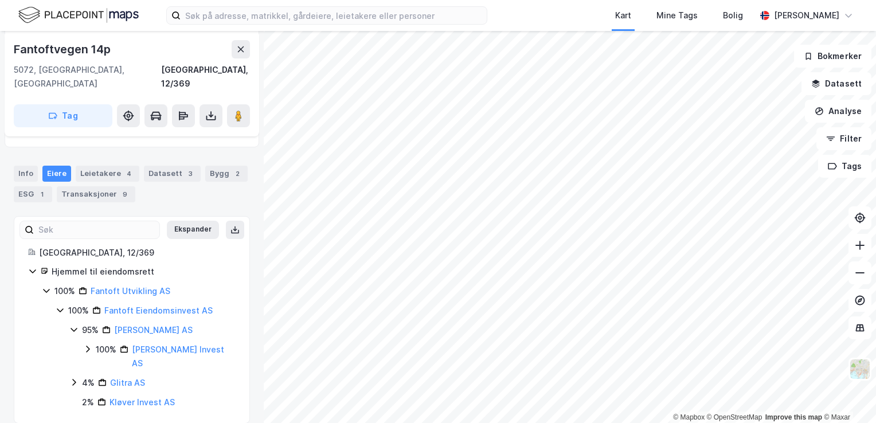
click at [89, 345] on icon at bounding box center [87, 349] width 9 height 9
click at [76, 325] on icon at bounding box center [73, 329] width 9 height 9
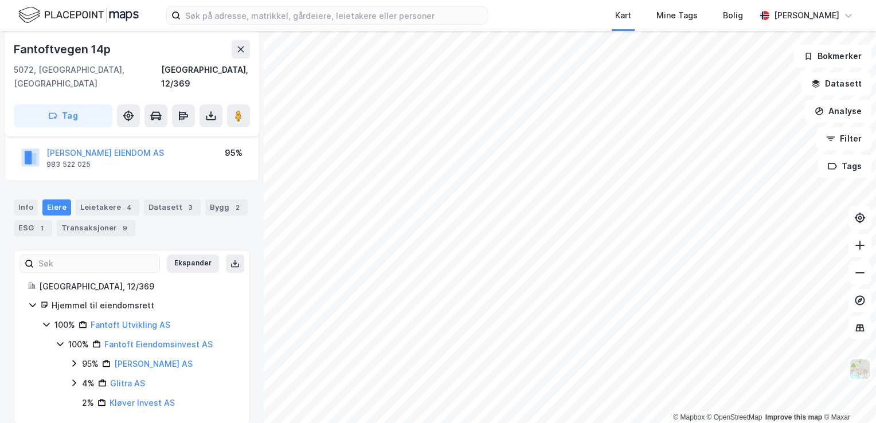
click at [71, 359] on icon at bounding box center [73, 363] width 9 height 9
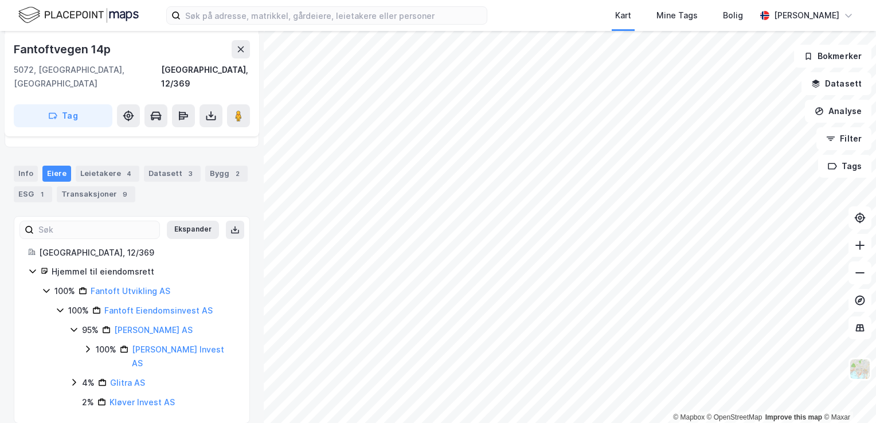
click at [73, 325] on icon at bounding box center [73, 329] width 9 height 9
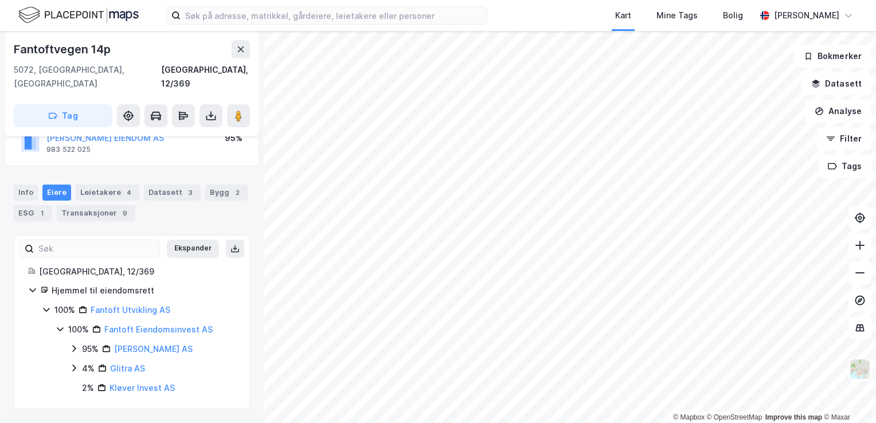
scroll to position [80, 0]
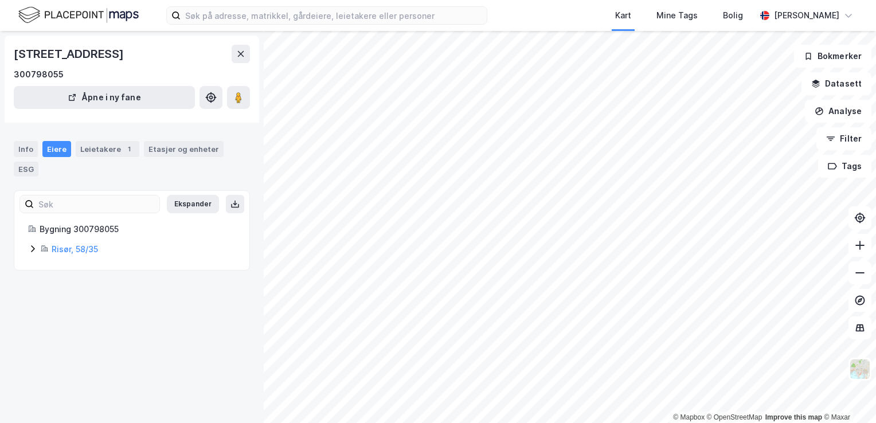
click at [32, 251] on icon at bounding box center [32, 248] width 9 height 9
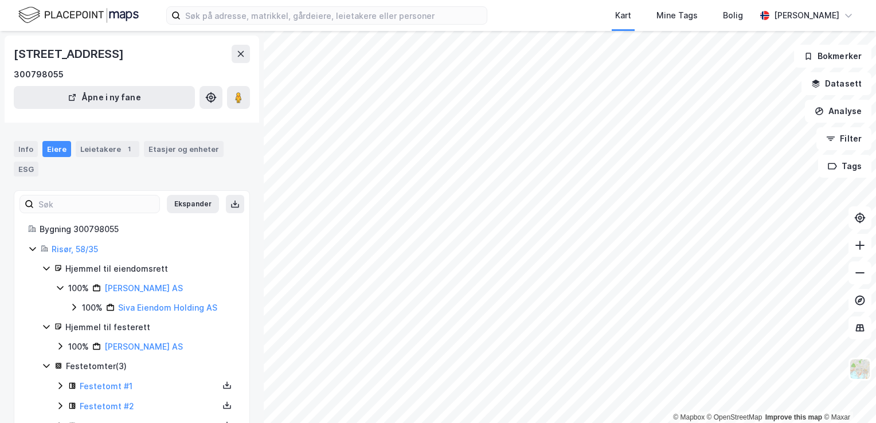
scroll to position [39, 0]
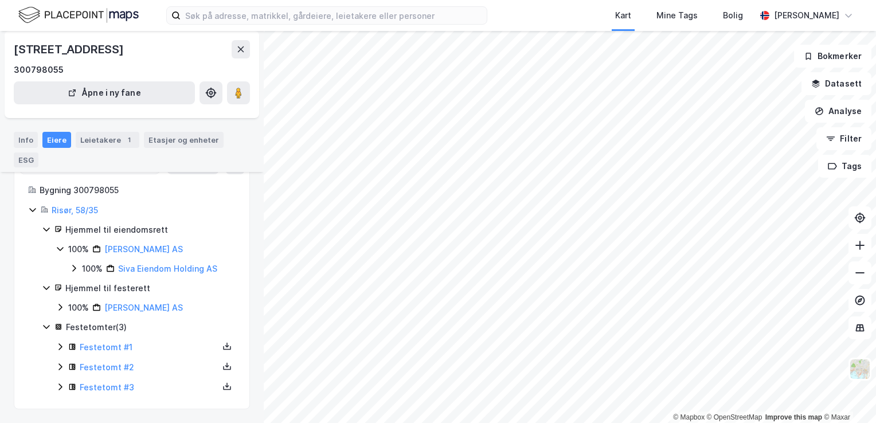
click at [61, 309] on icon at bounding box center [59, 307] width 3 height 7
click at [61, 309] on icon at bounding box center [60, 308] width 6 height 4
click at [61, 309] on icon at bounding box center [59, 307] width 3 height 7
click at [72, 323] on icon at bounding box center [73, 326] width 9 height 9
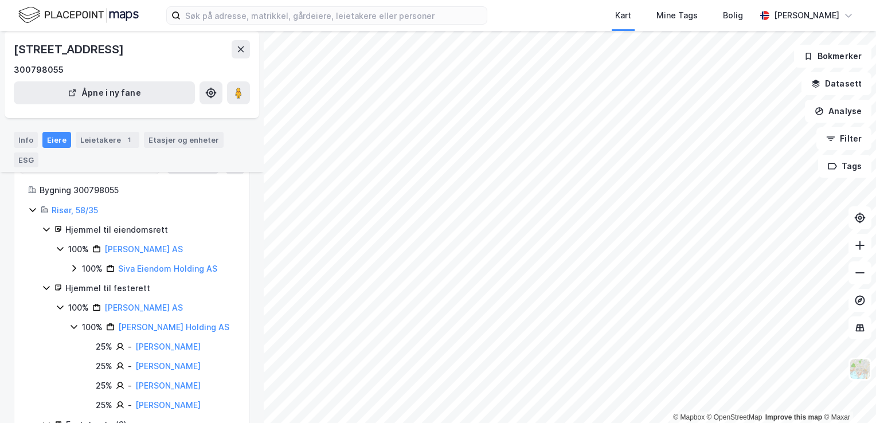
click at [72, 323] on icon at bounding box center [73, 326] width 9 height 9
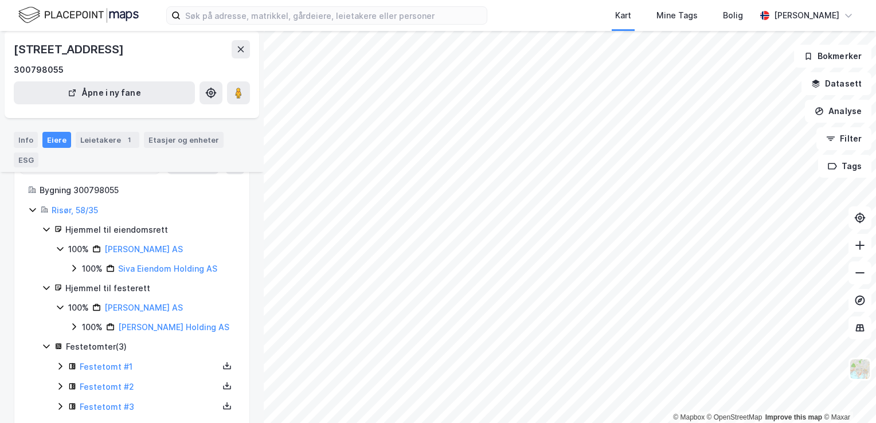
click at [44, 288] on icon at bounding box center [46, 287] width 9 height 9
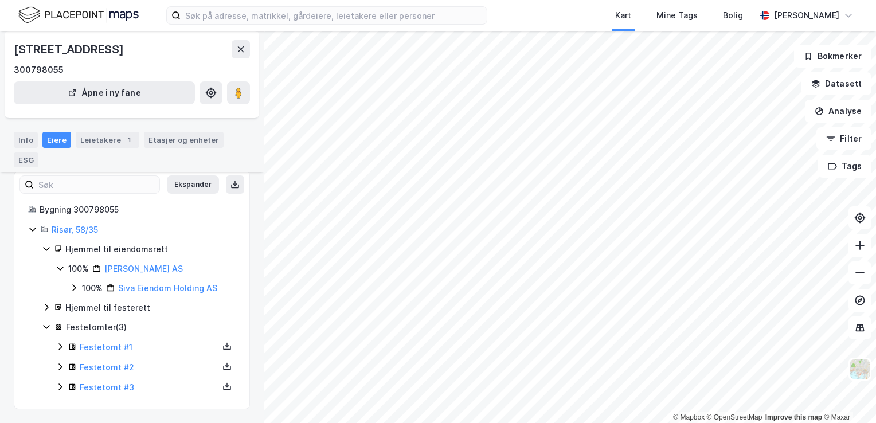
click at [44, 305] on icon at bounding box center [46, 307] width 9 height 9
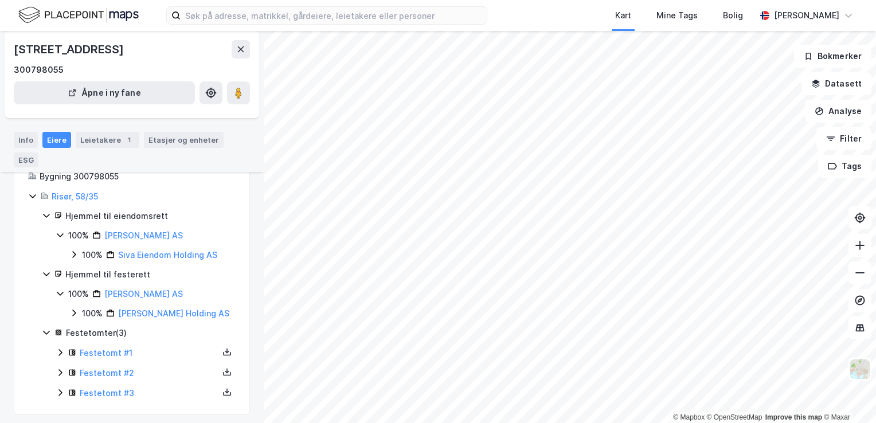
scroll to position [58, 0]
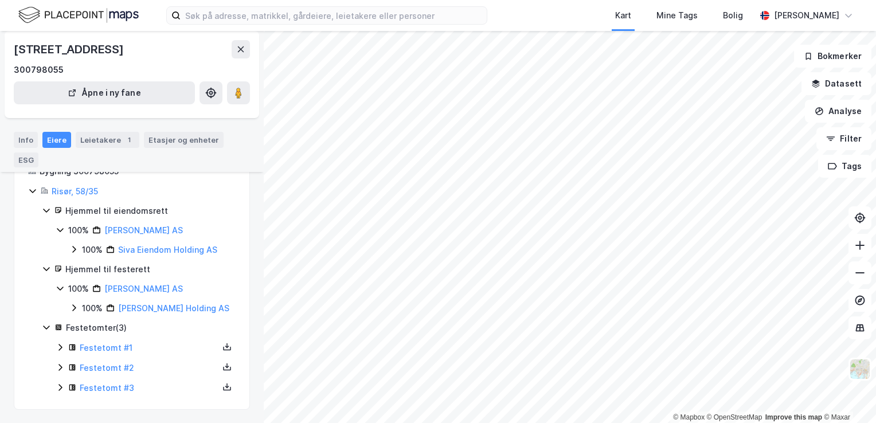
click at [76, 308] on icon at bounding box center [73, 307] width 9 height 9
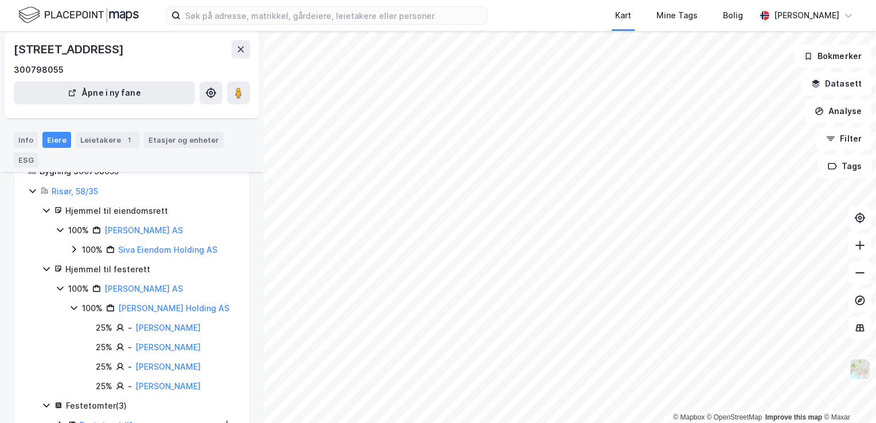
click at [76, 308] on icon at bounding box center [73, 307] width 9 height 9
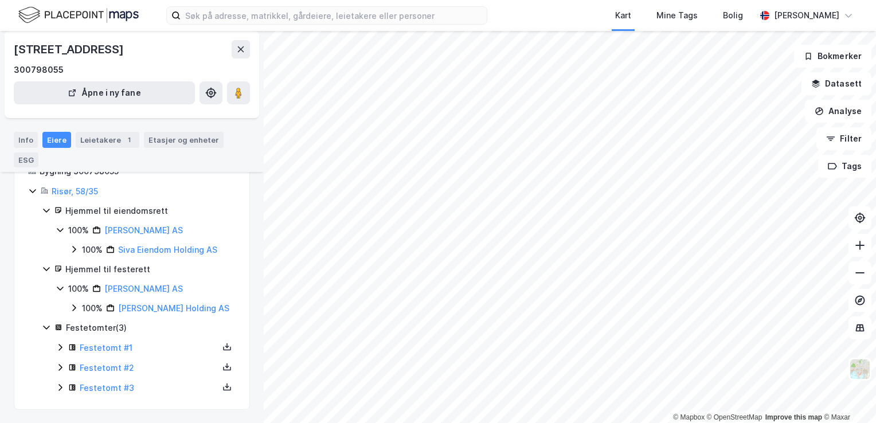
click at [73, 253] on icon at bounding box center [73, 249] width 9 height 9
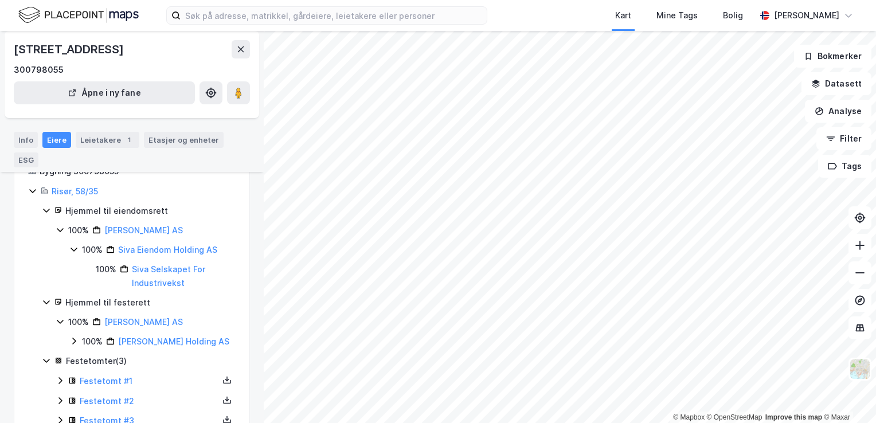
click at [75, 252] on icon at bounding box center [73, 249] width 9 height 9
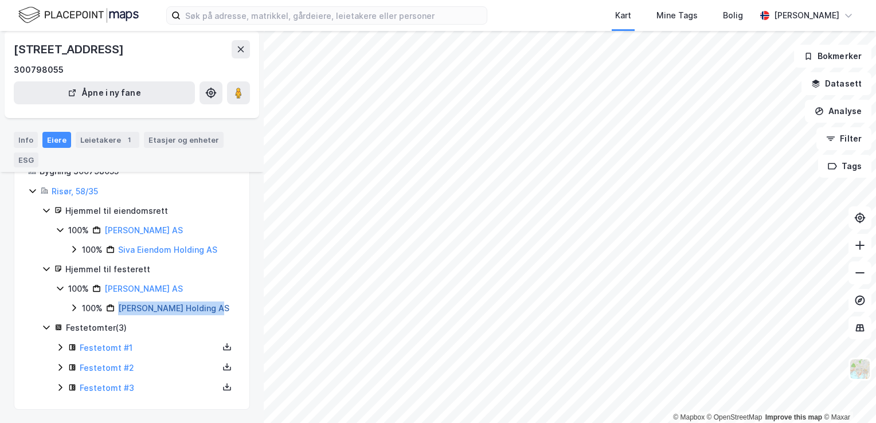
drag, startPoint x: 226, startPoint y: 307, endPoint x: 119, endPoint y: 307, distance: 106.7
click at [119, 307] on div "100% Hudalen Anne Holding AS" at bounding box center [159, 309] width 154 height 14
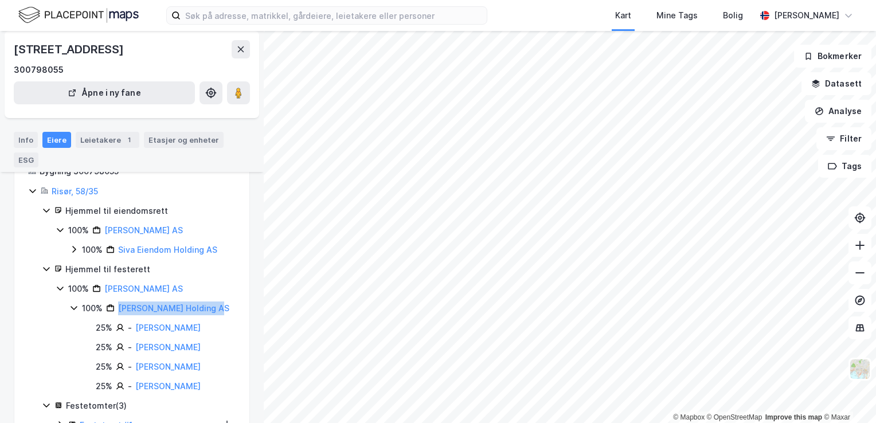
copy link "[PERSON_NAME] Holding AS"
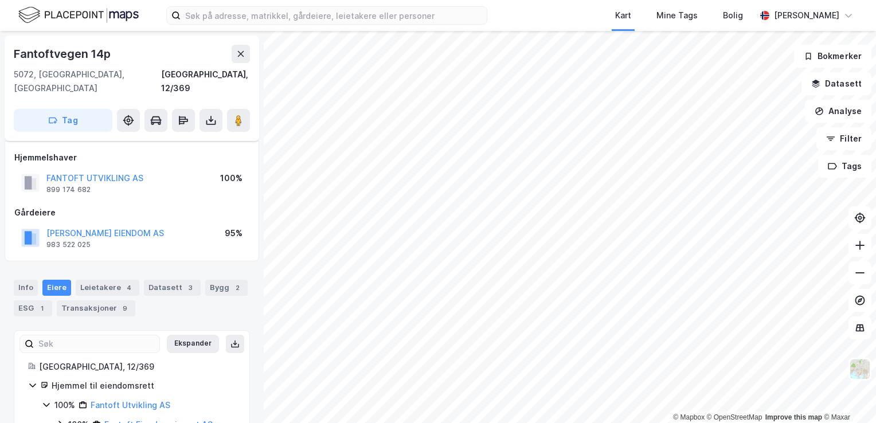
scroll to position [22, 0]
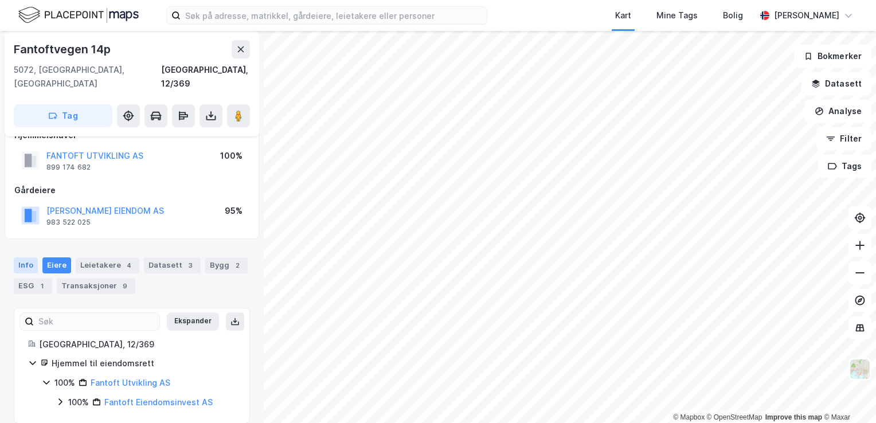
click at [25, 257] on div "Info" at bounding box center [26, 265] width 24 height 16
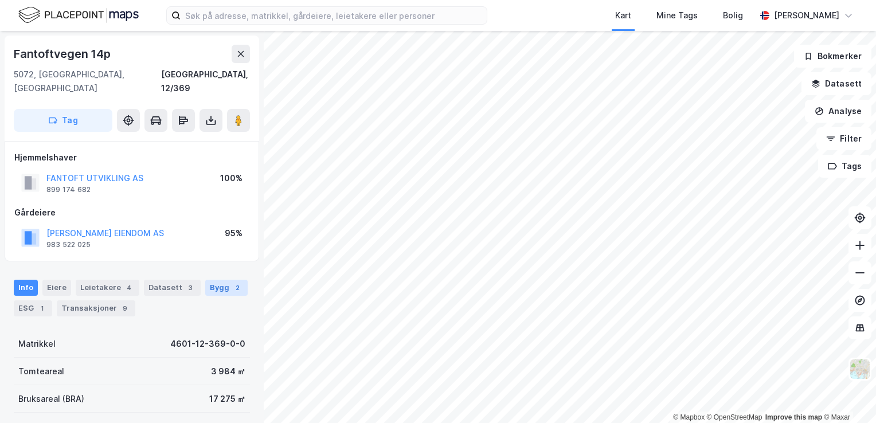
click at [209, 280] on div "Bygg 2" at bounding box center [226, 288] width 42 height 16
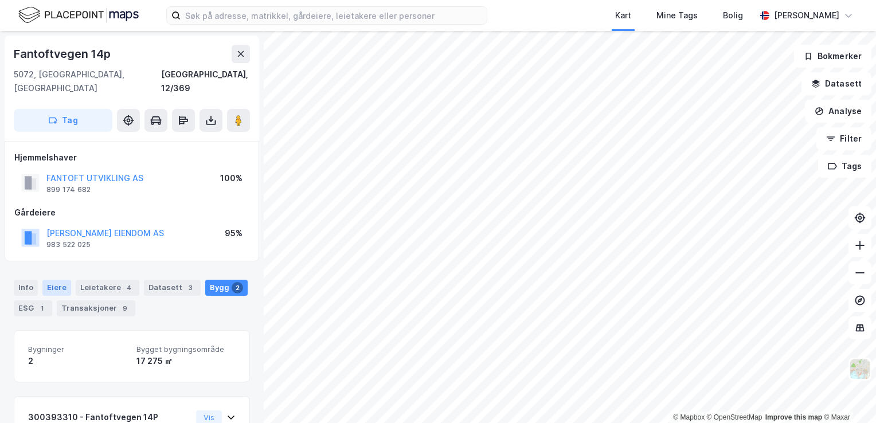
click at [50, 280] on div "Eiere" at bounding box center [56, 288] width 29 height 16
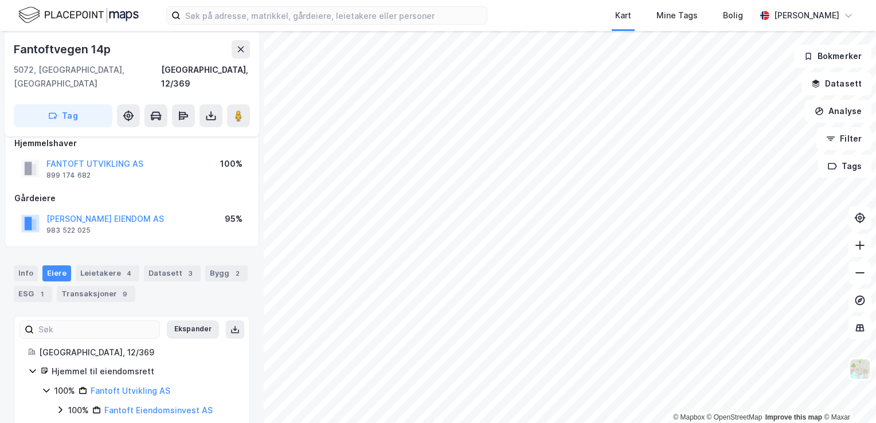
scroll to position [22, 0]
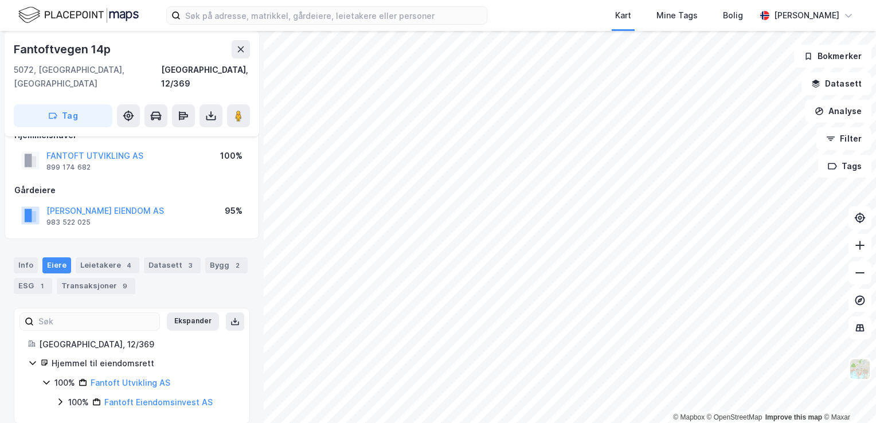
click at [34, 260] on div "Info Eiere Leietakere 4 Datasett 3 Bygg 2 ESG 1 Transaksjoner 9" at bounding box center [132, 275] width 236 height 37
click at [29, 257] on div "Info" at bounding box center [26, 265] width 24 height 16
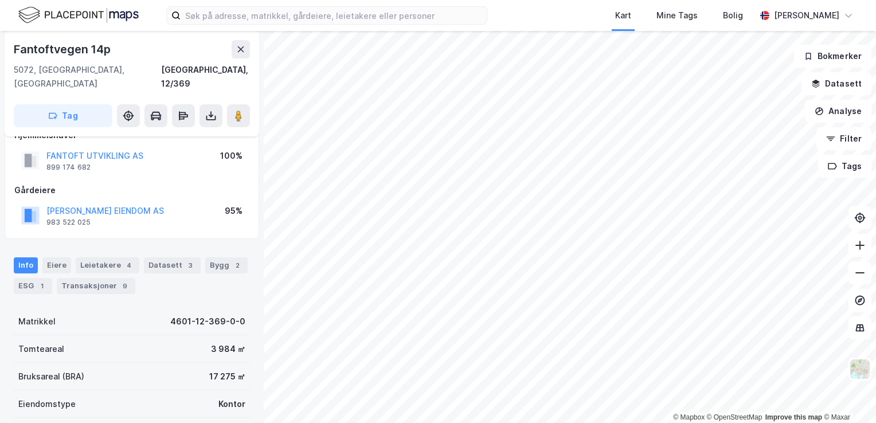
click at [28, 257] on div "Info" at bounding box center [26, 265] width 24 height 16
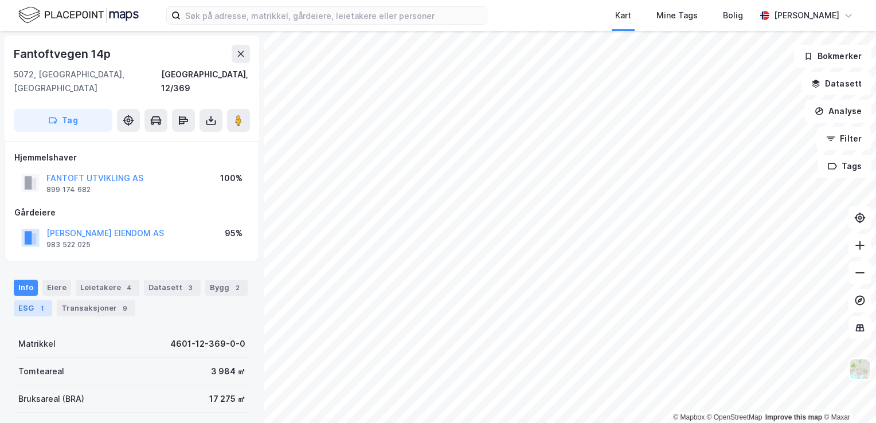
click at [46, 303] on div "1" at bounding box center [41, 308] width 11 height 11
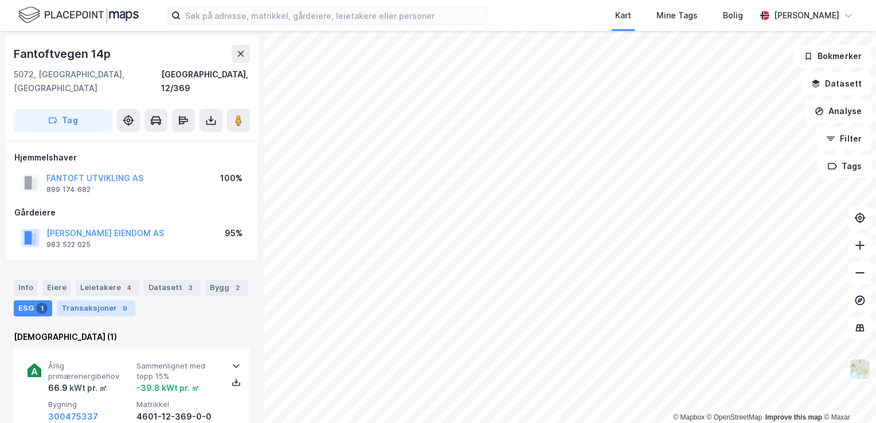
click at [93, 300] on div "Transaksjoner 9" at bounding box center [96, 308] width 79 height 16
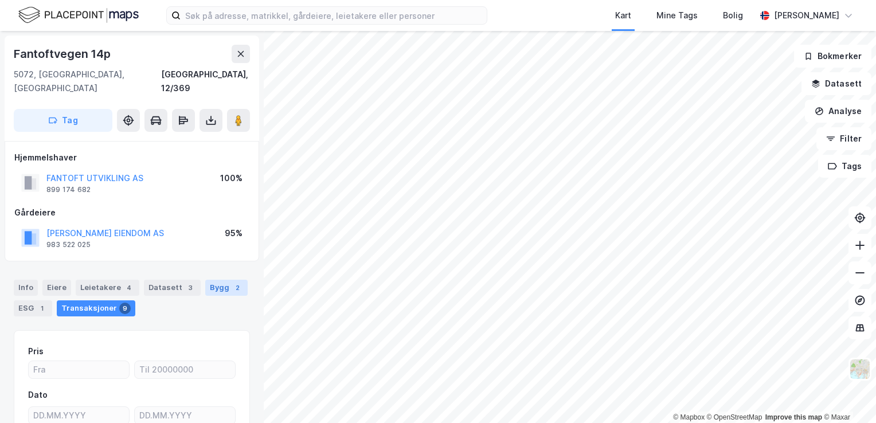
click at [213, 280] on div "Bygg 2" at bounding box center [226, 288] width 42 height 16
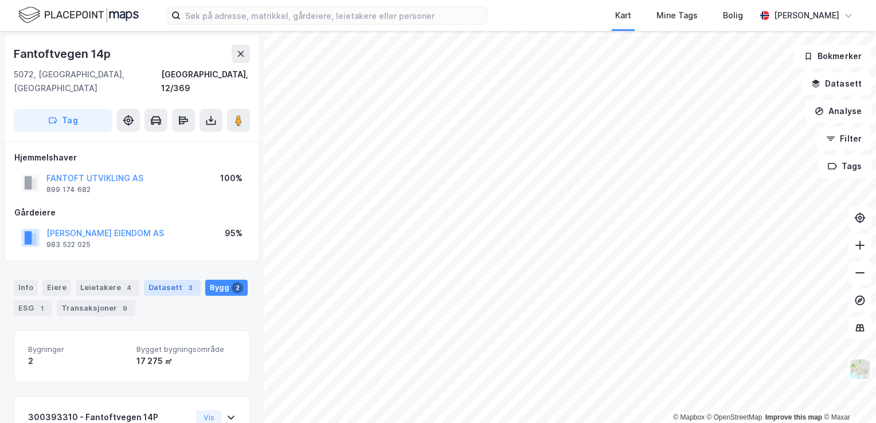
click at [168, 280] on div "Datasett 3" at bounding box center [172, 288] width 57 height 16
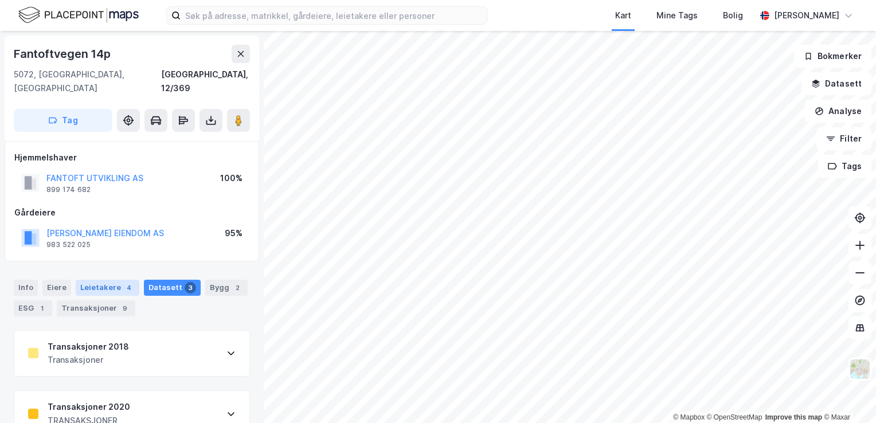
click at [108, 280] on div "Leietakere 4" at bounding box center [108, 288] width 64 height 16
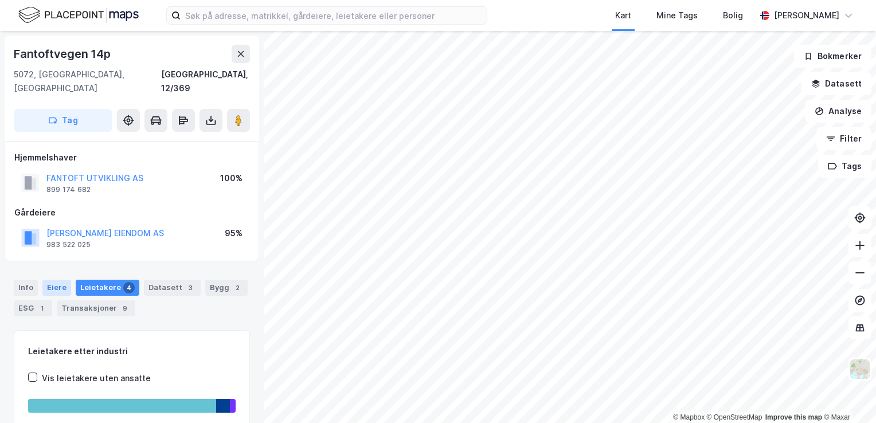
click at [63, 280] on div "Eiere" at bounding box center [56, 288] width 29 height 16
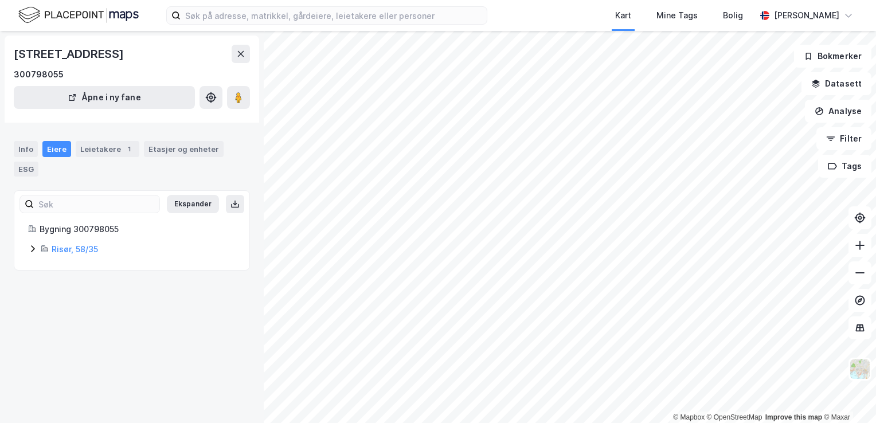
click at [35, 248] on icon at bounding box center [32, 248] width 9 height 9
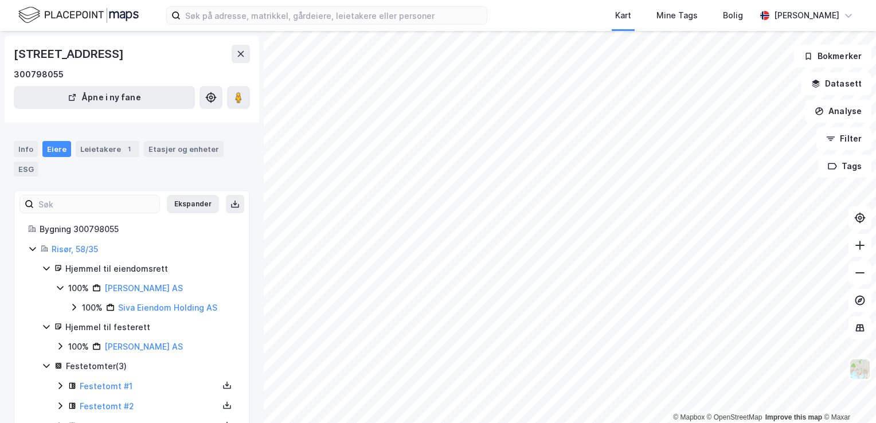
click at [60, 350] on icon at bounding box center [60, 346] width 9 height 9
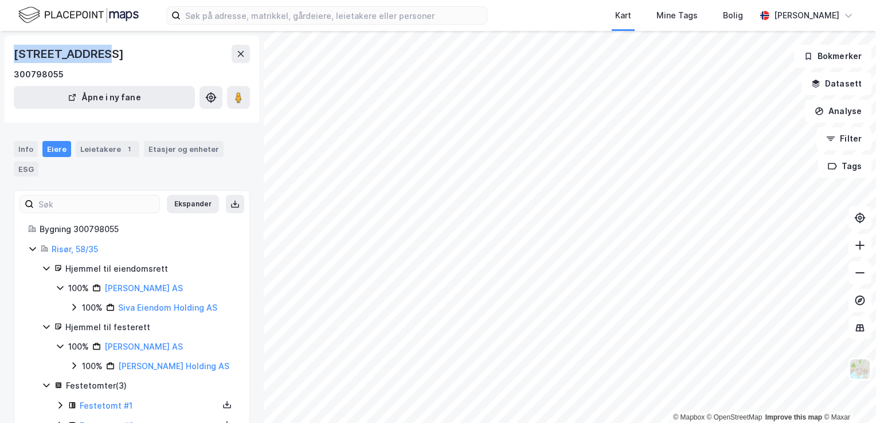
drag, startPoint x: 99, startPoint y: 53, endPoint x: 15, endPoint y: 54, distance: 83.7
click at [15, 54] on div "[STREET_ADDRESS]" at bounding box center [70, 54] width 112 height 18
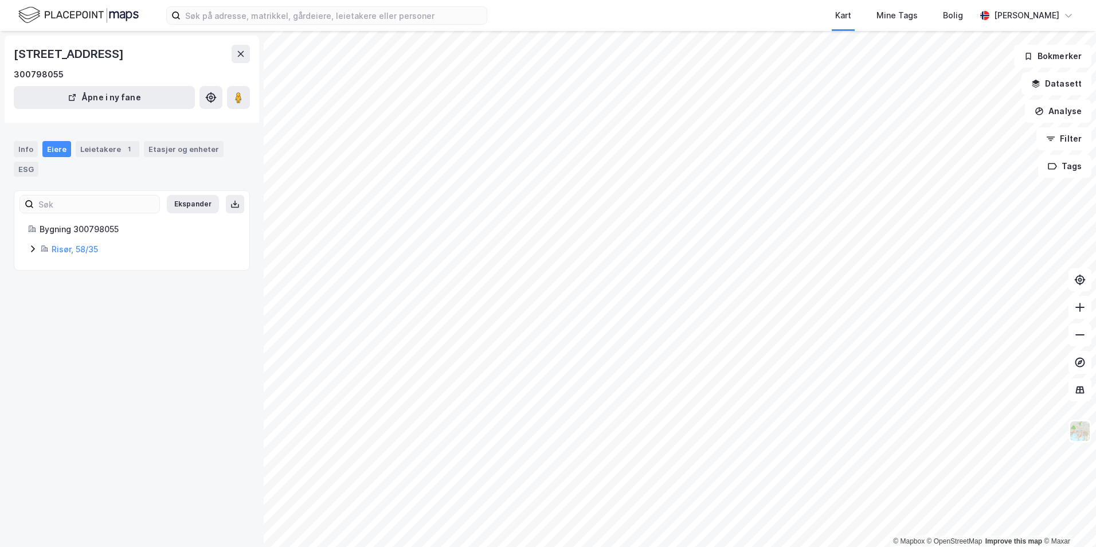
click at [32, 251] on icon at bounding box center [32, 248] width 9 height 9
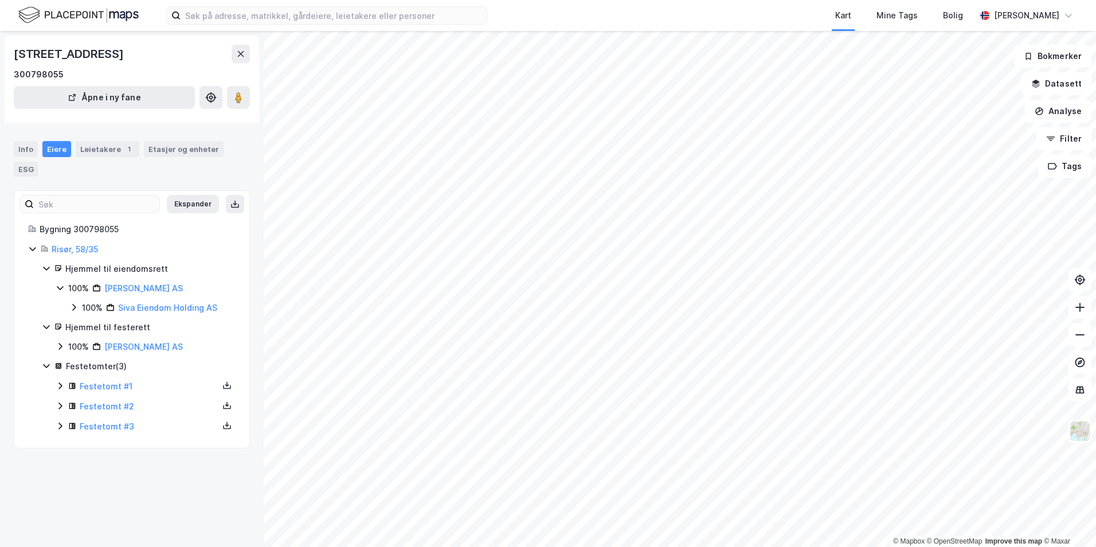
click at [74, 306] on icon at bounding box center [73, 307] width 3 height 7
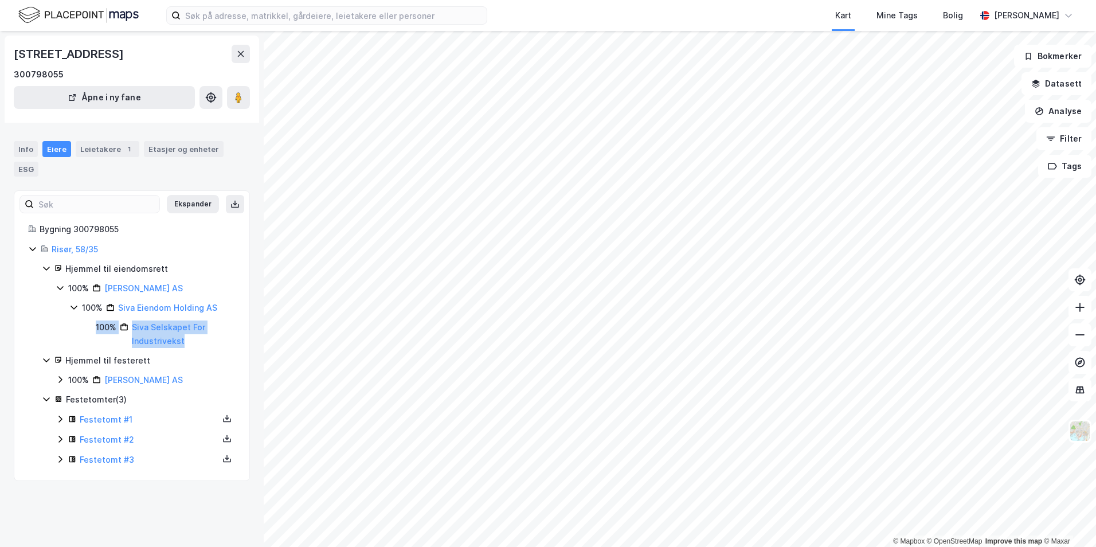
drag, startPoint x: 198, startPoint y: 343, endPoint x: 93, endPoint y: 329, distance: 106.4
click at [93, 329] on div "100% Siva Selskapet For Industrivekst" at bounding box center [159, 335] width 153 height 28
drag, startPoint x: 93, startPoint y: 329, endPoint x: 71, endPoint y: 333, distance: 22.7
click at [71, 333] on div "100% Siva Eiendom Holding AS 100% Siva Selskapet For Industrivekst" at bounding box center [152, 324] width 166 height 47
click at [61, 378] on icon at bounding box center [59, 379] width 3 height 7
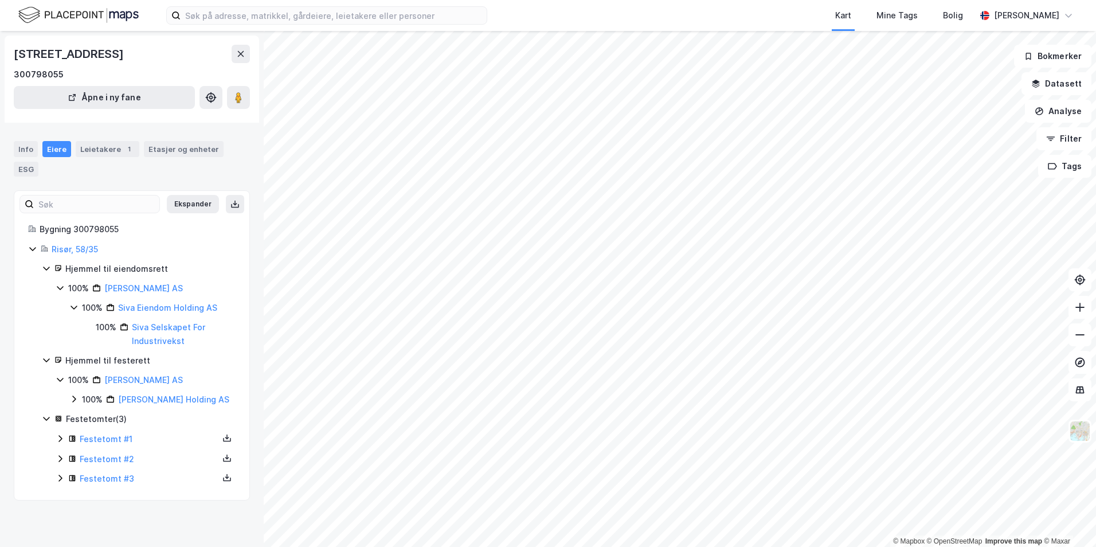
click at [69, 403] on icon at bounding box center [73, 399] width 9 height 9
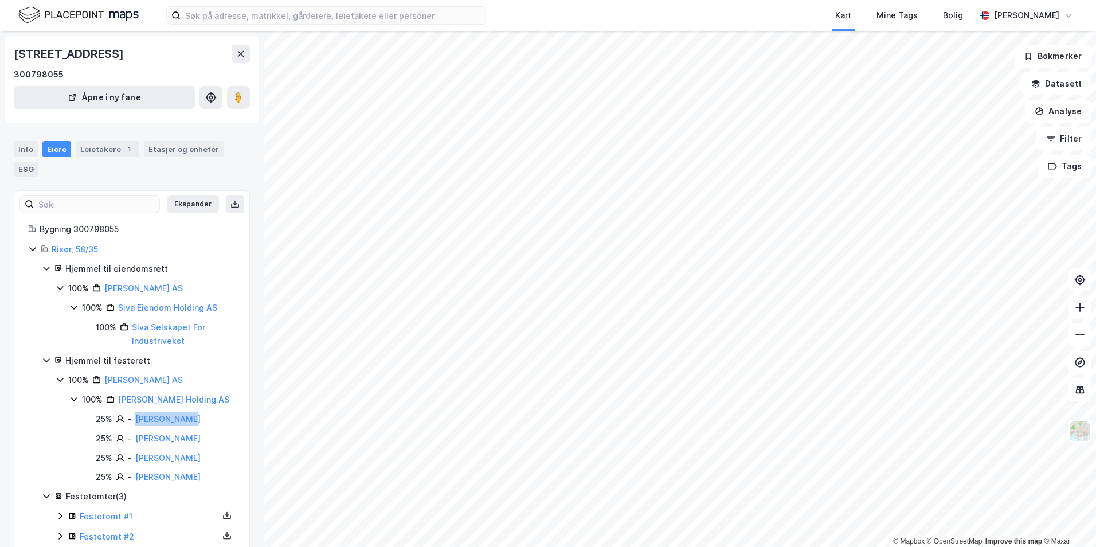
drag, startPoint x: 202, startPoint y: 417, endPoint x: 134, endPoint y: 420, distance: 68.9
click at [134, 420] on div "25% - Hudalen Anne" at bounding box center [166, 419] width 140 height 14
